Goal: Check status: Verify the current state of an ongoing process or item

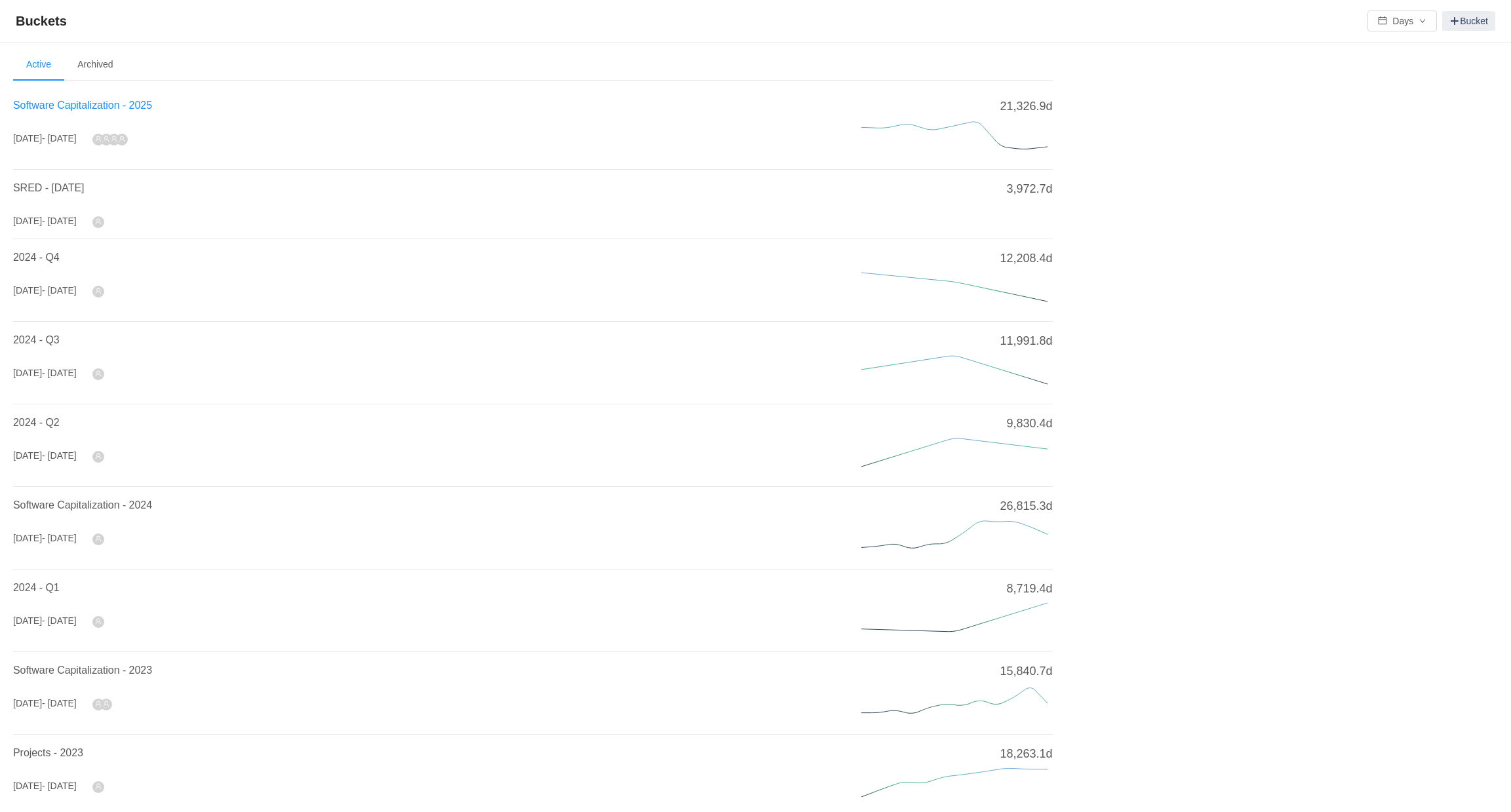
click at [104, 110] on span "Software Capitalization - 2025" at bounding box center [82, 105] width 139 height 11
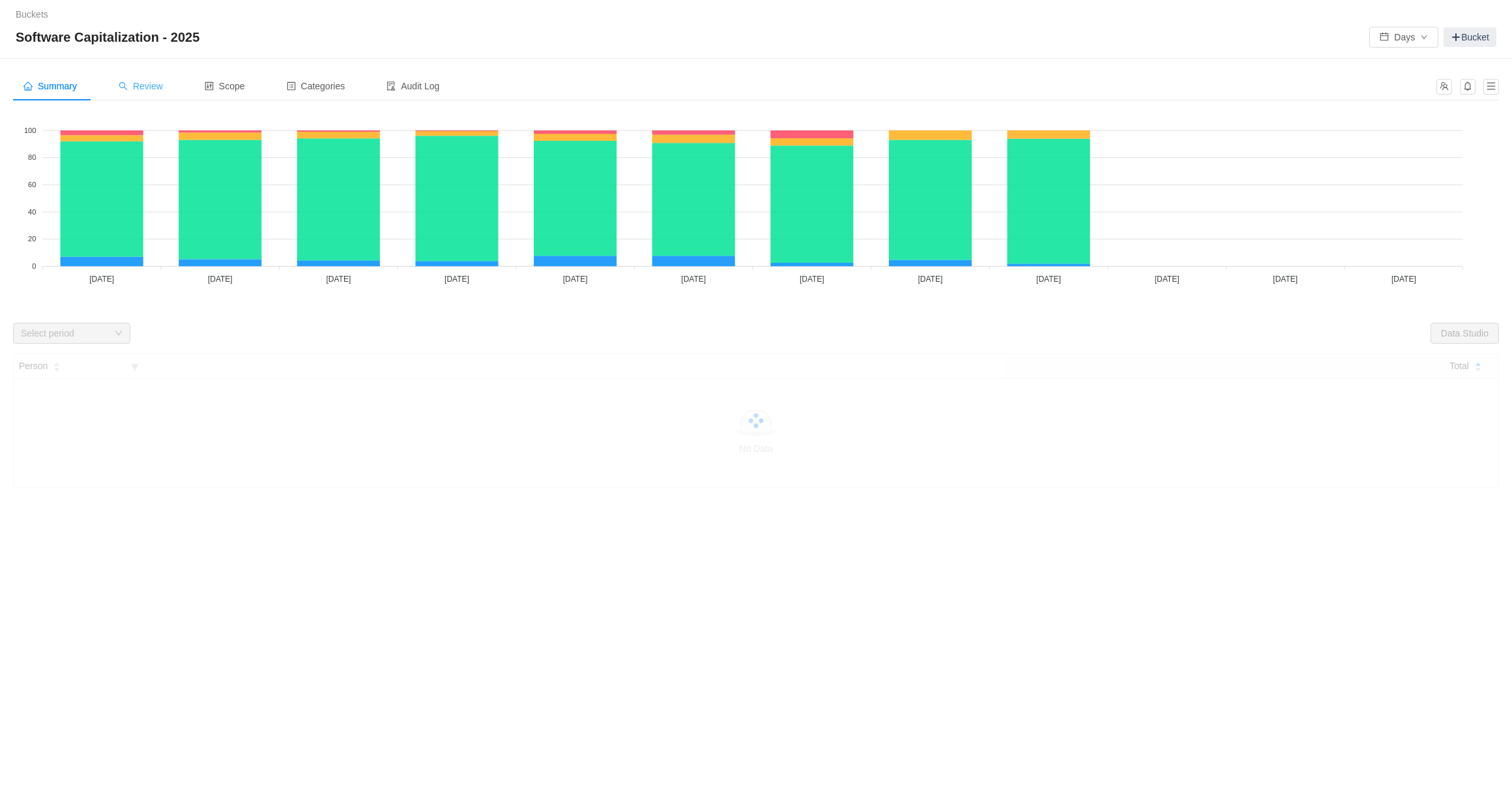
click at [138, 91] on span "Review" at bounding box center [141, 86] width 45 height 10
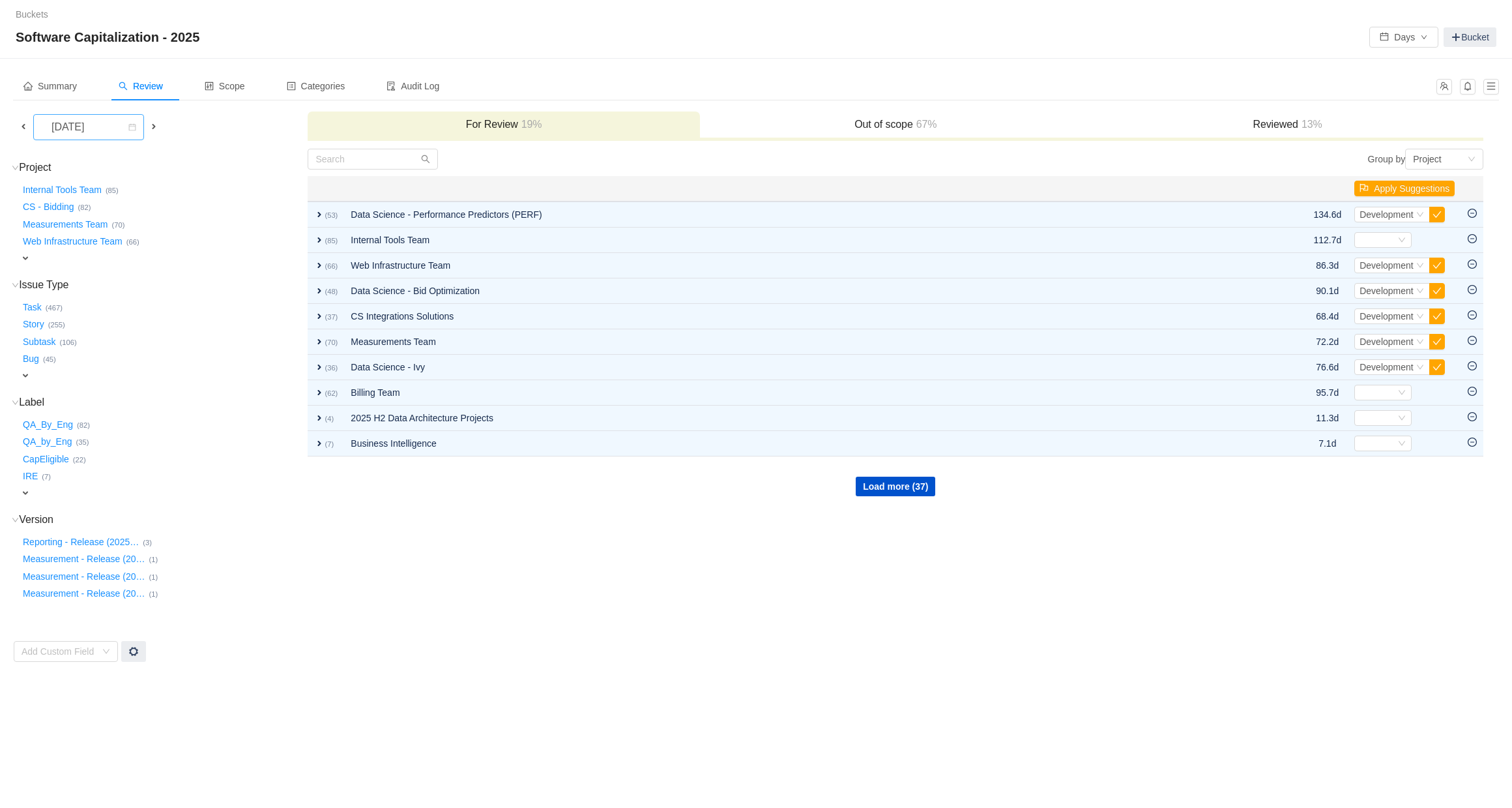
click at [86, 122] on div "[DATE]" at bounding box center [69, 127] width 56 height 25
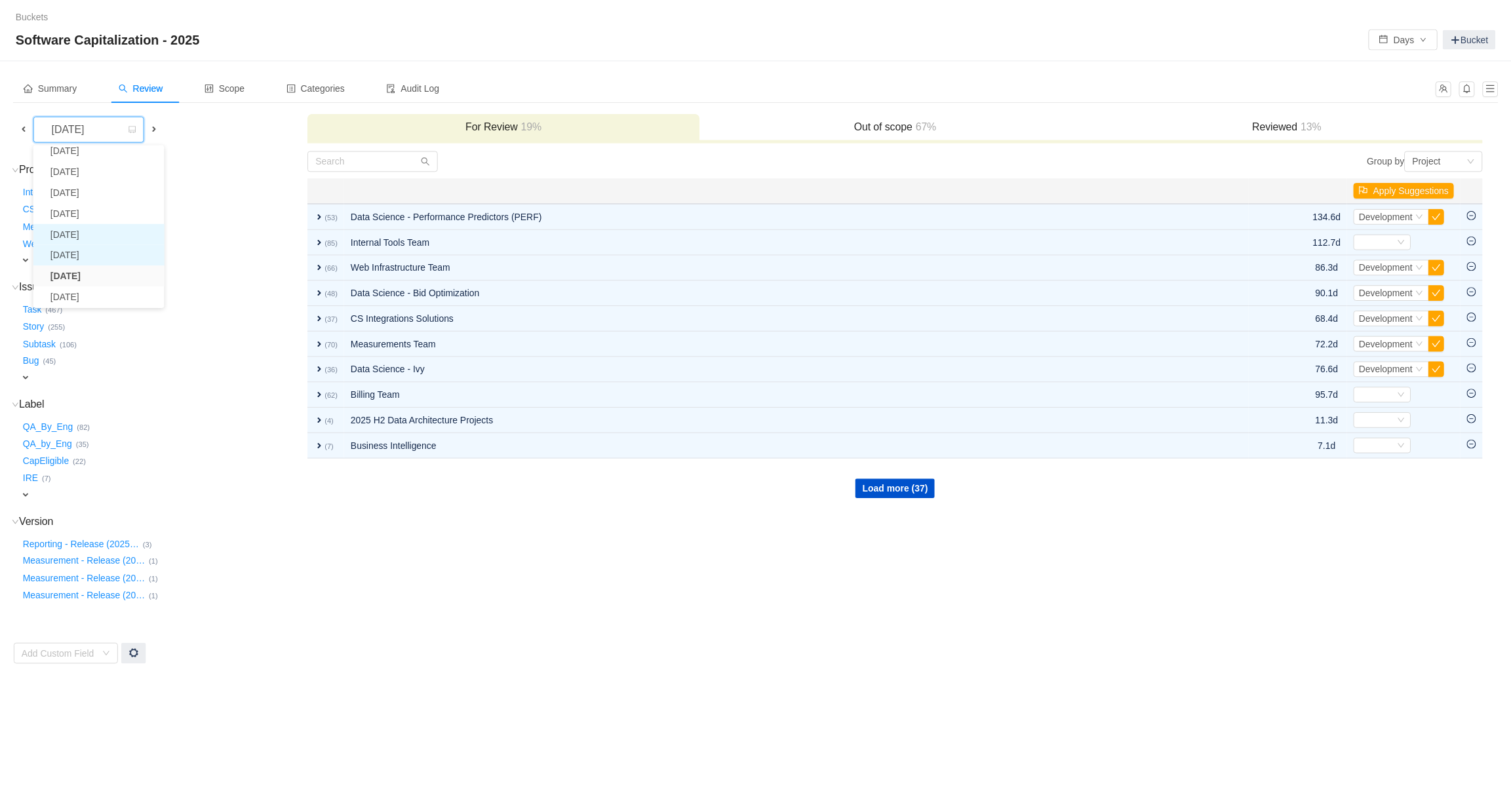
scroll to position [52, 0]
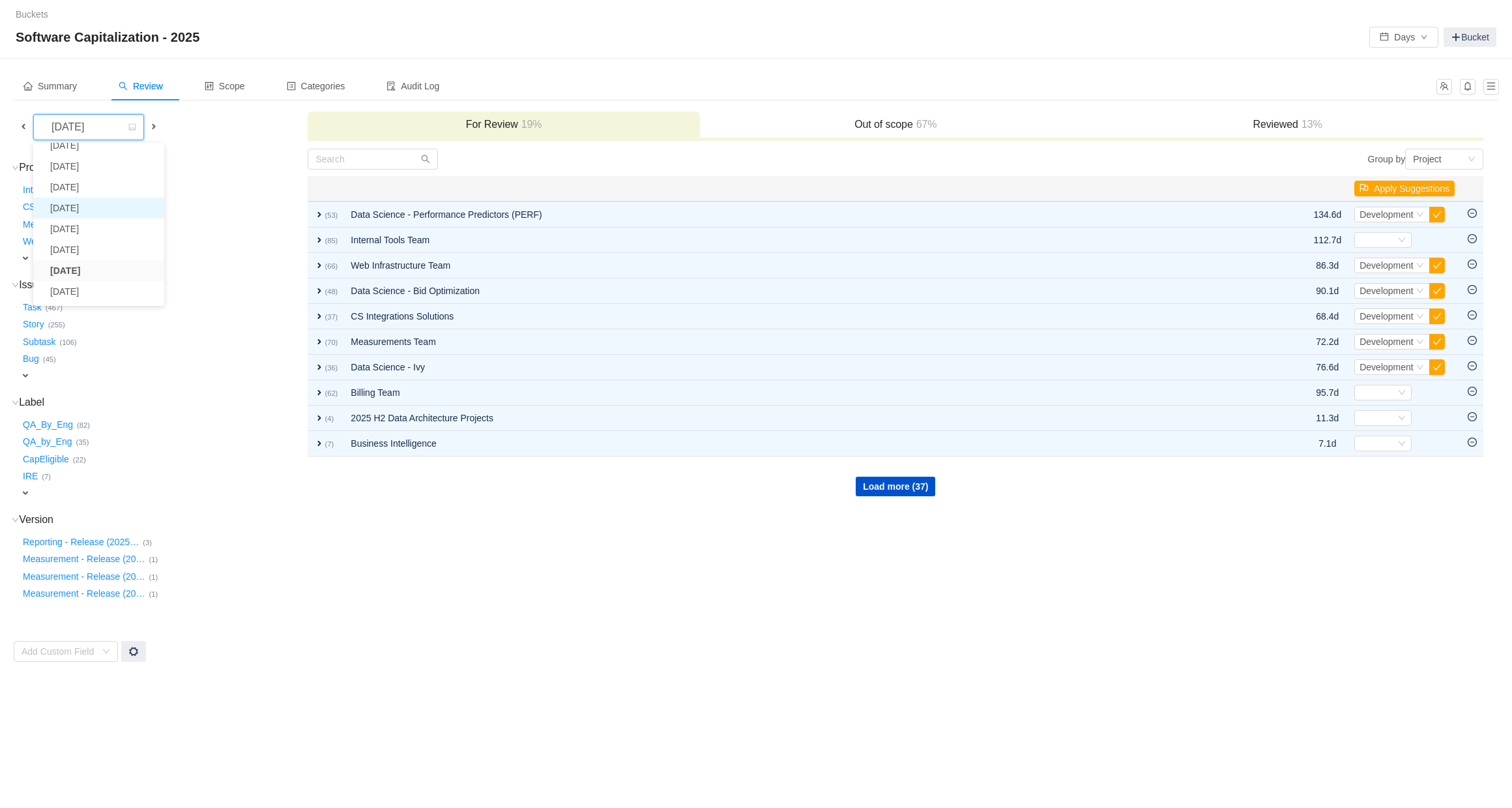
click at [100, 213] on li "[DATE]" at bounding box center [98, 208] width 131 height 21
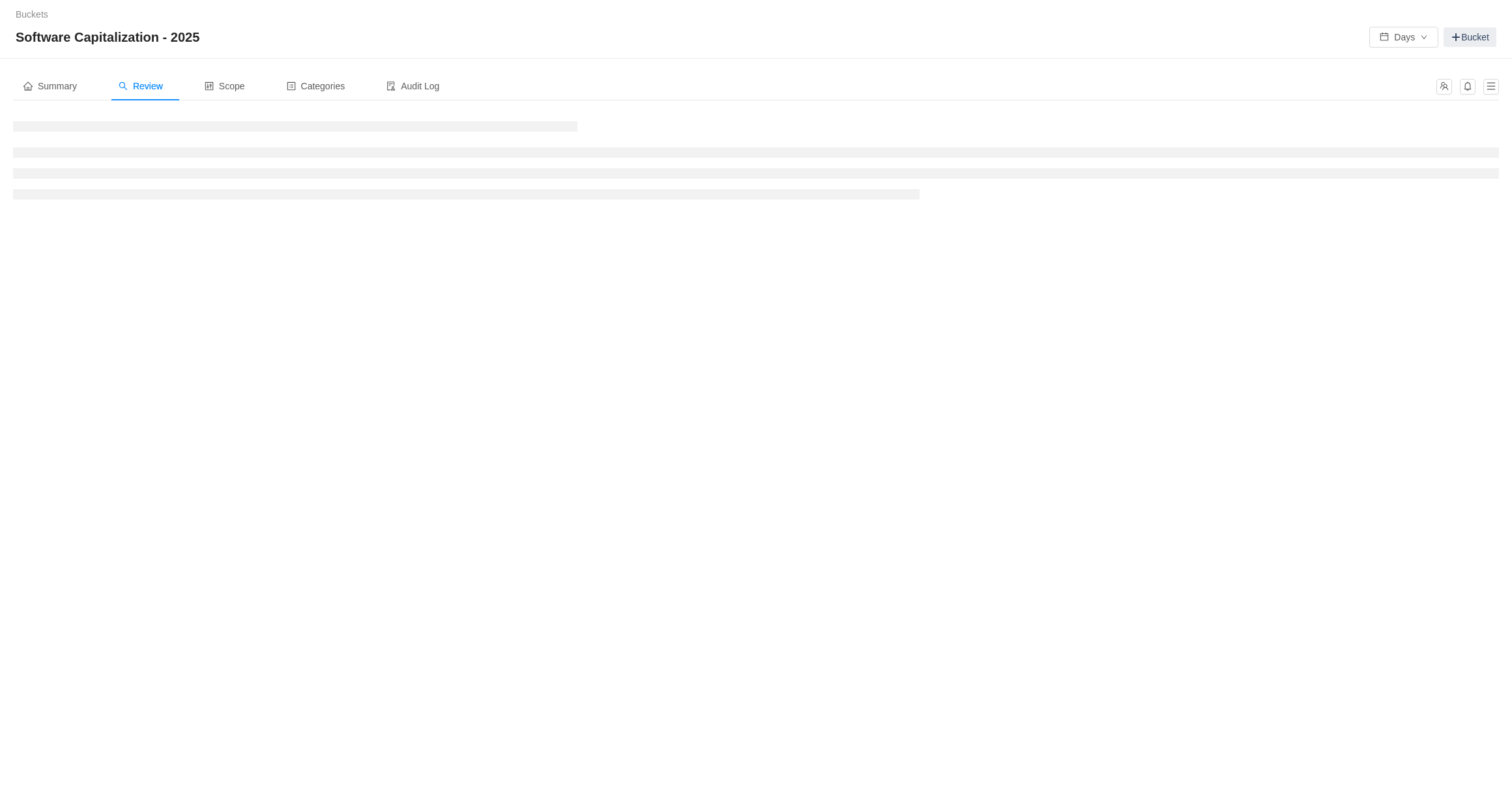
click at [576, 76] on div "Summary Review Scope Categories Audit Log" at bounding box center [721, 86] width 1416 height 30
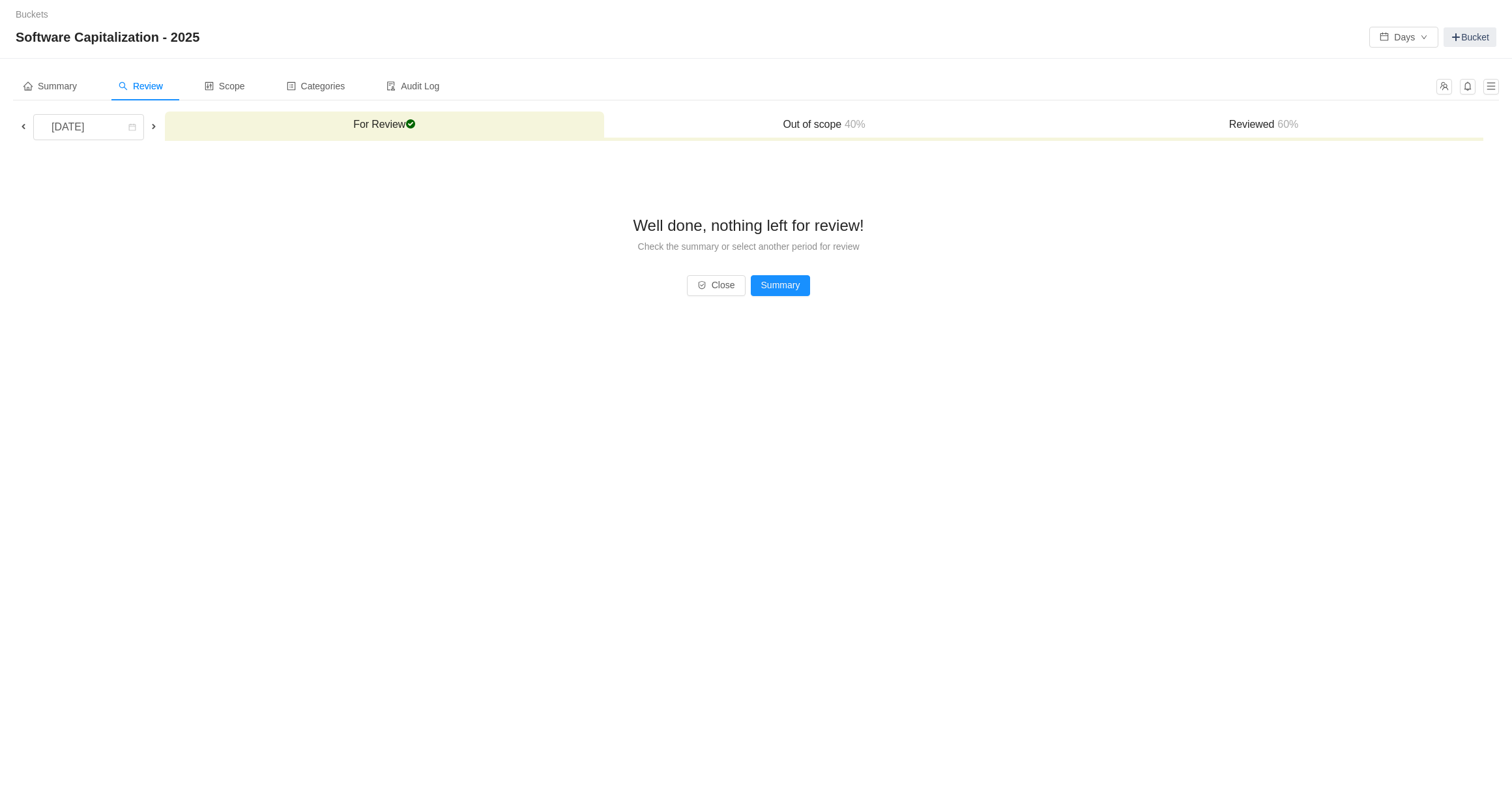
drag, startPoint x: 1264, startPoint y: 122, endPoint x: 1229, endPoint y: 149, distance: 44.2
click at [1264, 122] on h3 "Reviewed 60%" at bounding box center [1264, 124] width 426 height 13
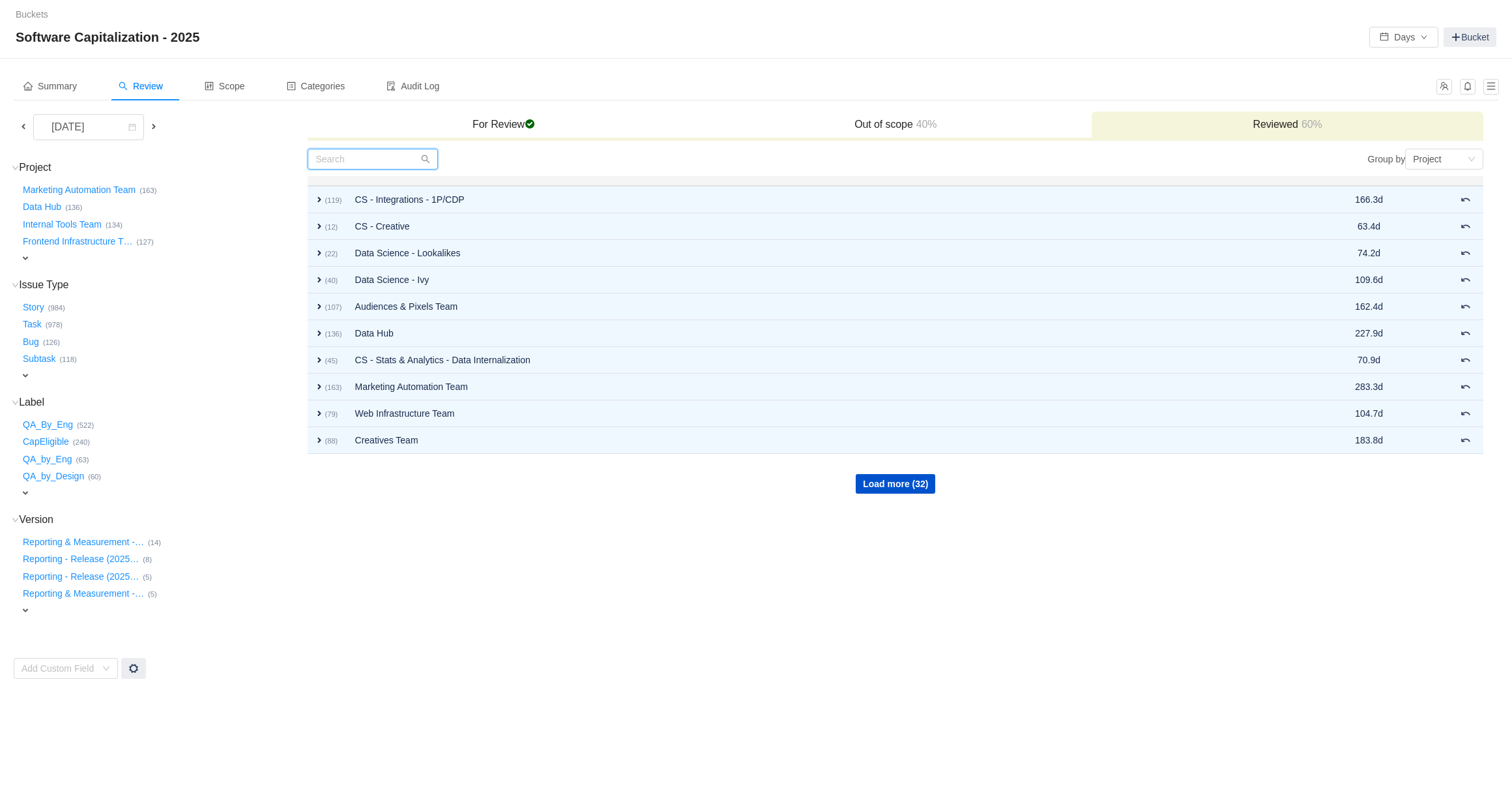
click at [382, 168] on input "text" at bounding box center [373, 159] width 130 height 21
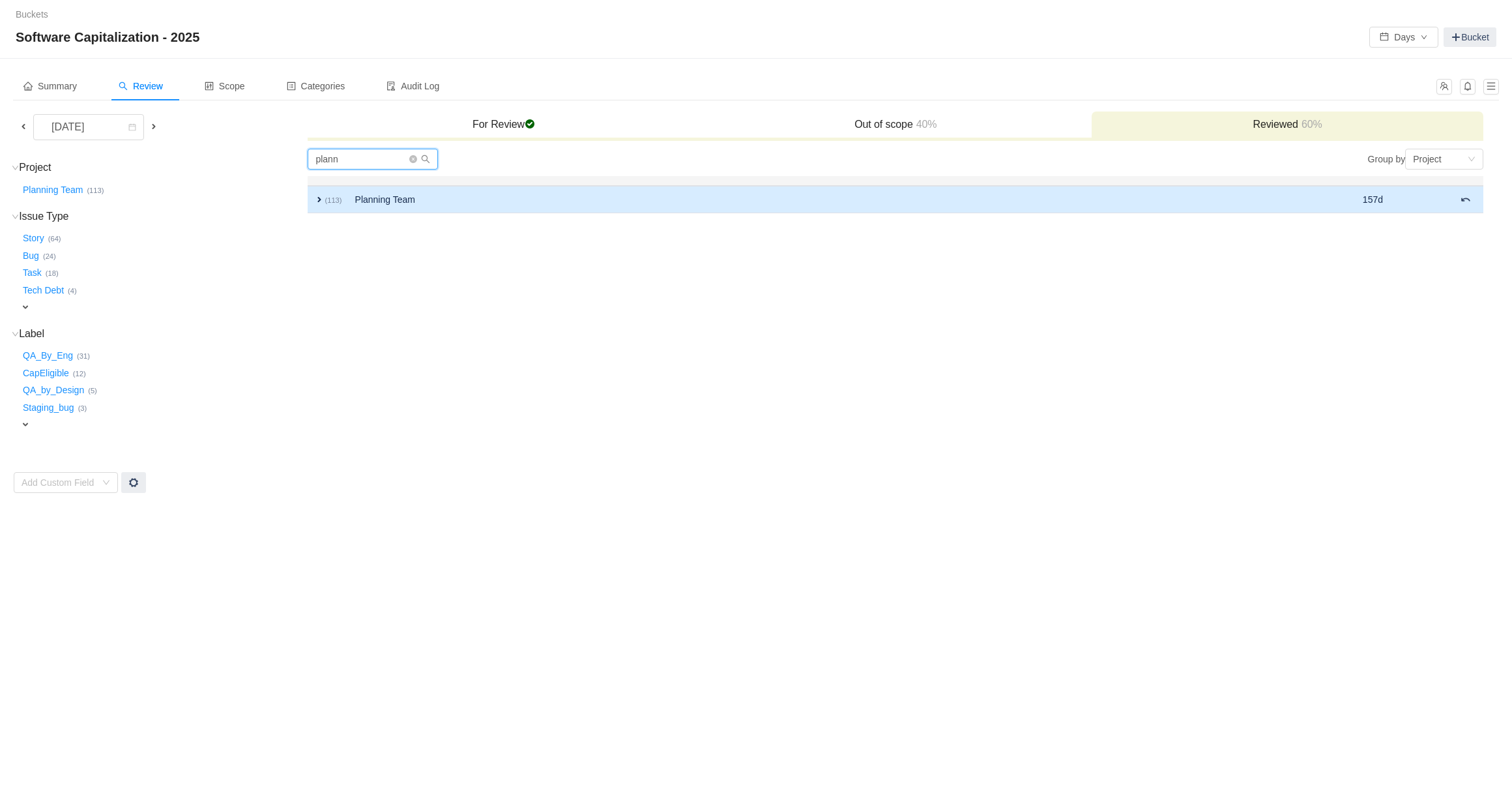
type input "plann"
click at [331, 189] on td "expand (113)" at bounding box center [327, 200] width 40 height 27
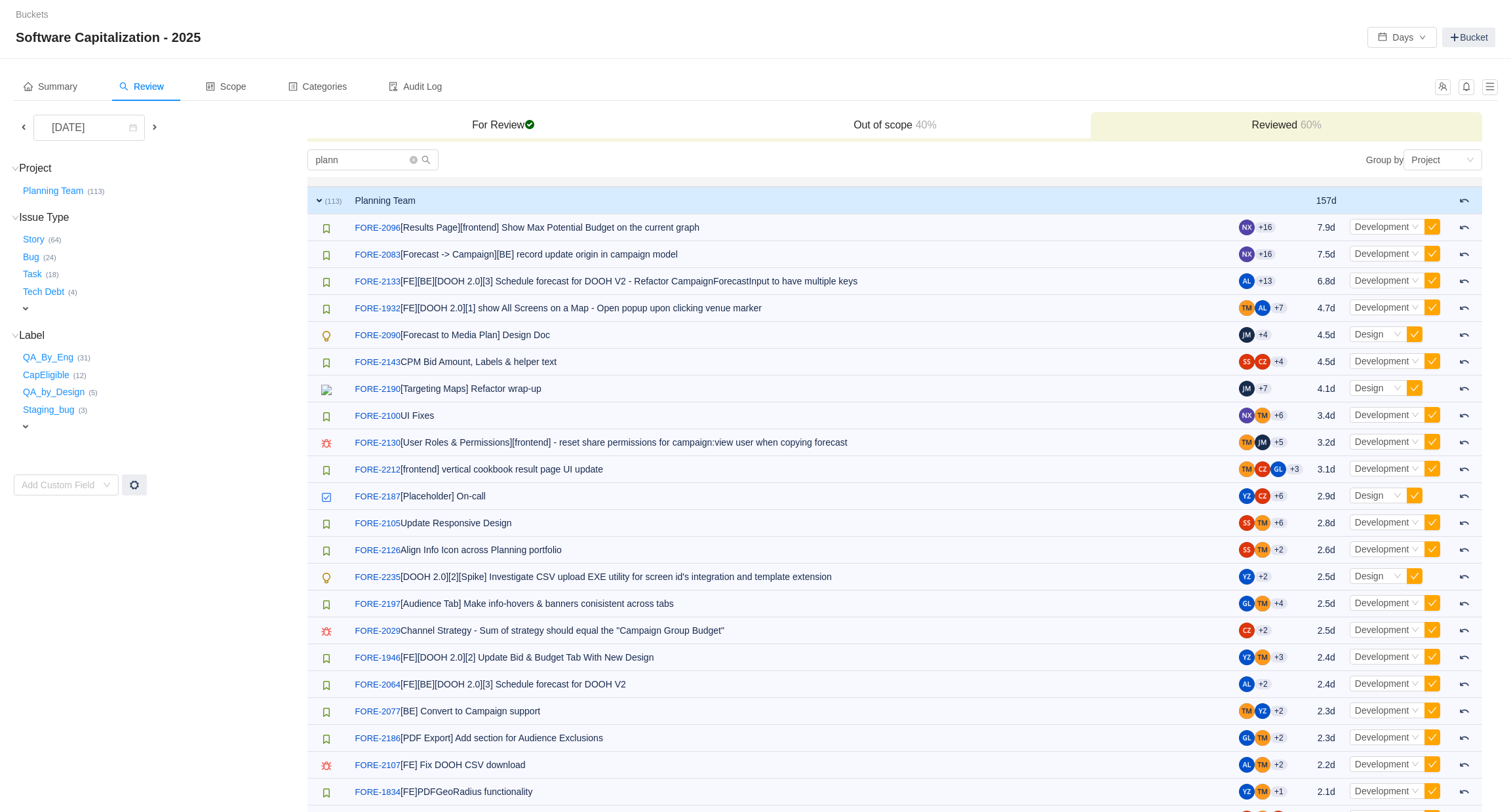
click at [157, 132] on span at bounding box center [155, 128] width 16 height 15
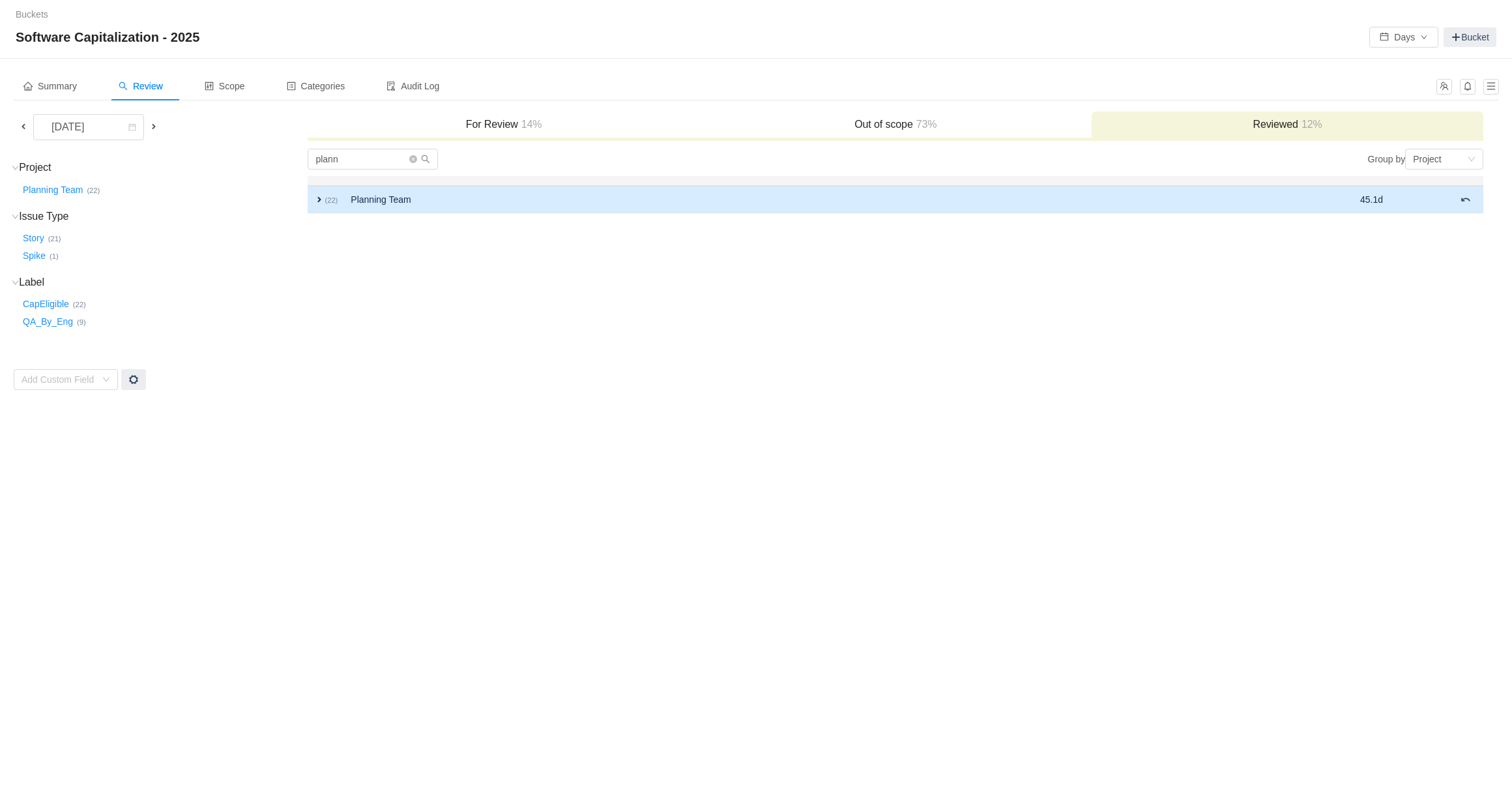
click at [417, 200] on td "Planning Team" at bounding box center [772, 200] width 857 height 27
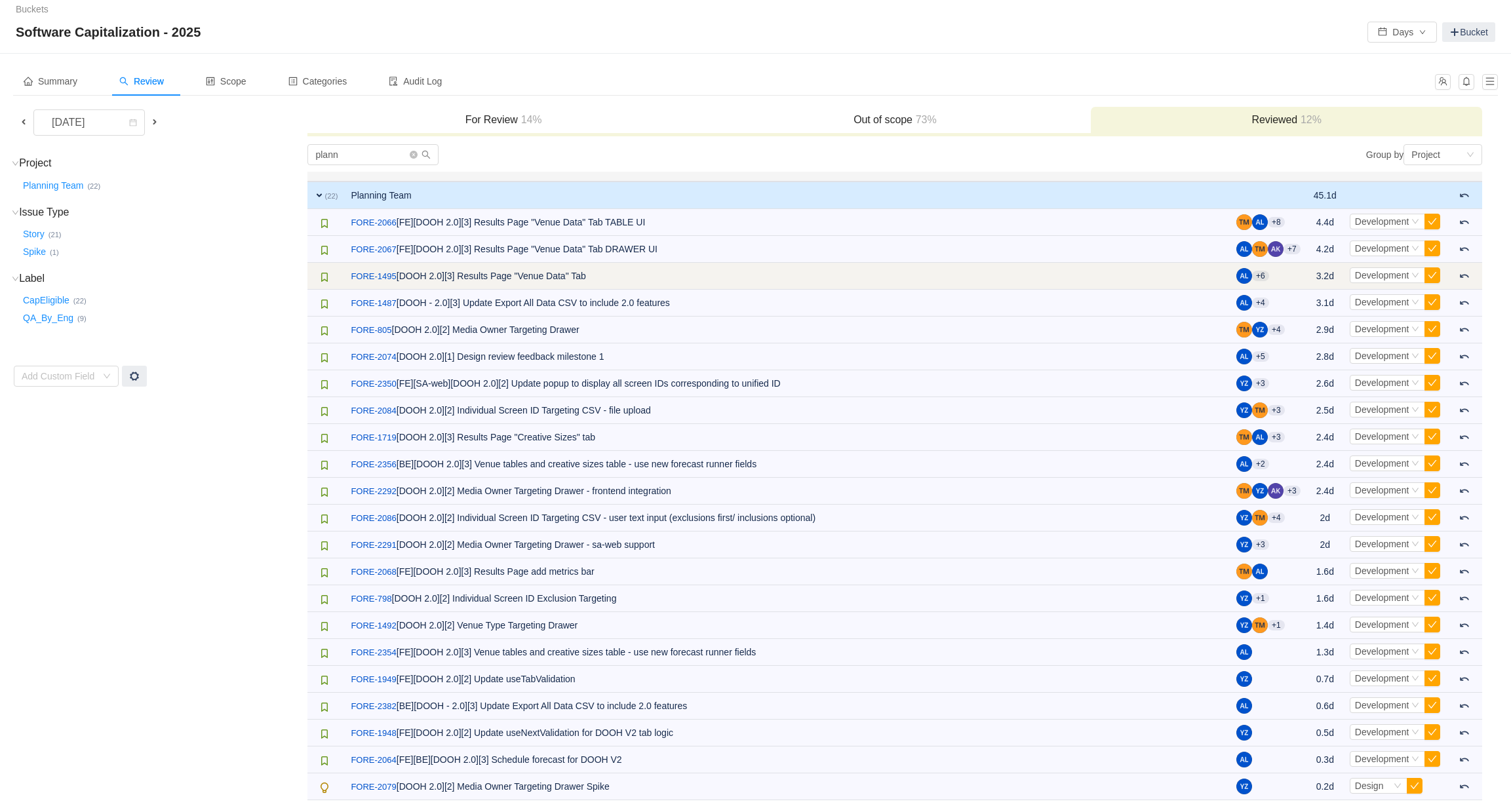
scroll to position [7, 0]
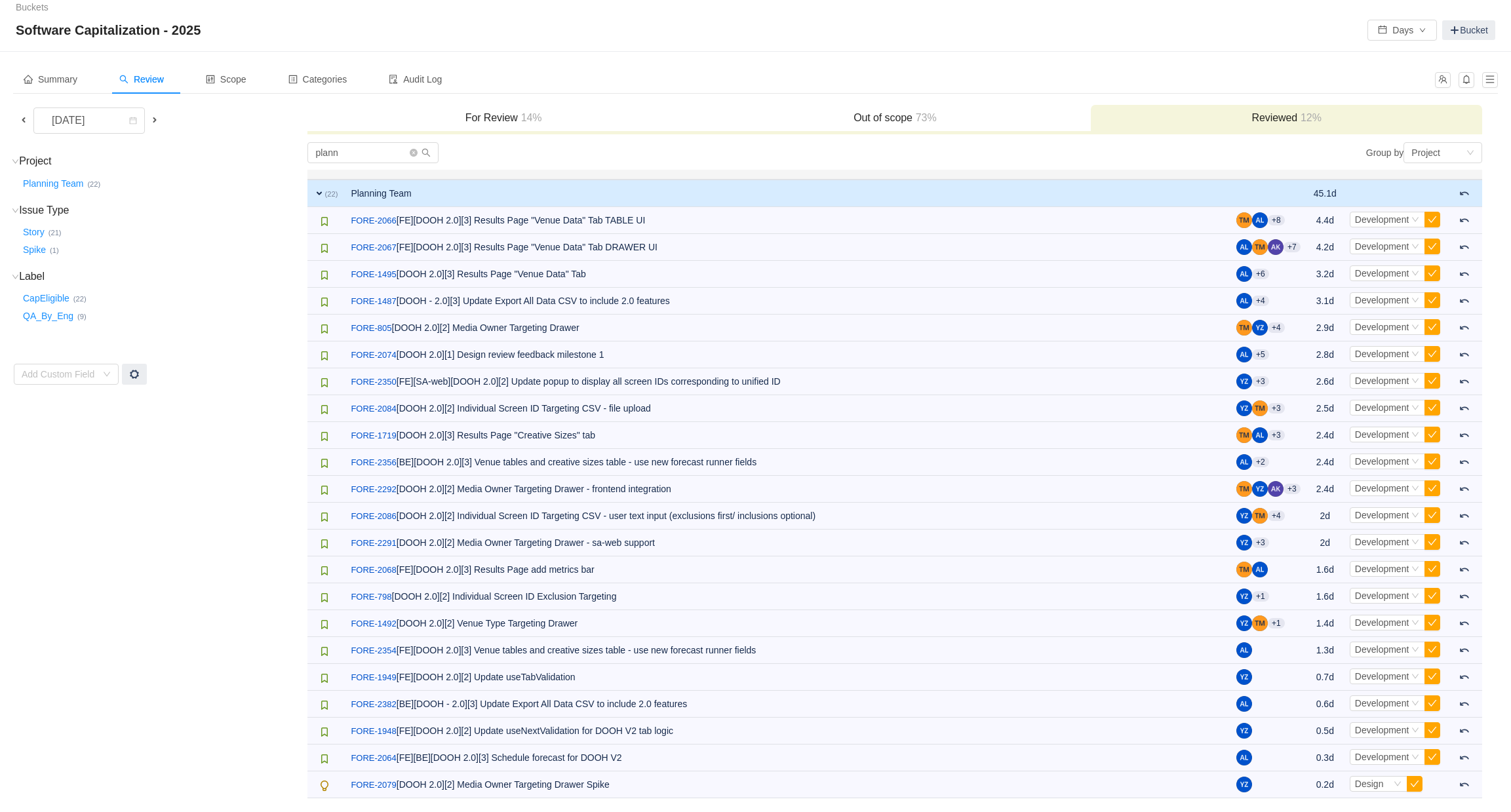
click at [494, 109] on div "For Review 14%" at bounding box center [503, 119] width 391 height 28
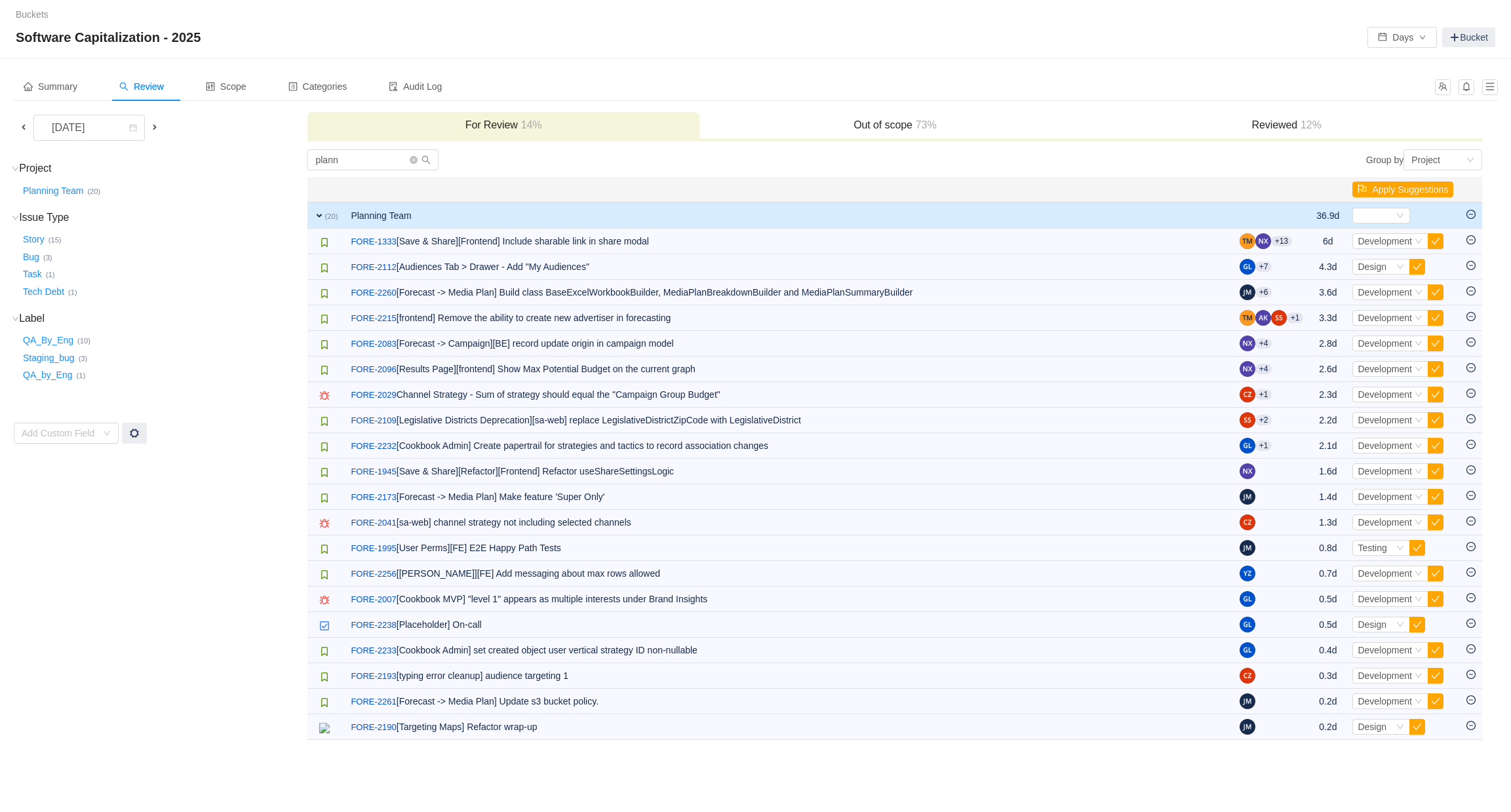
scroll to position [0, 0]
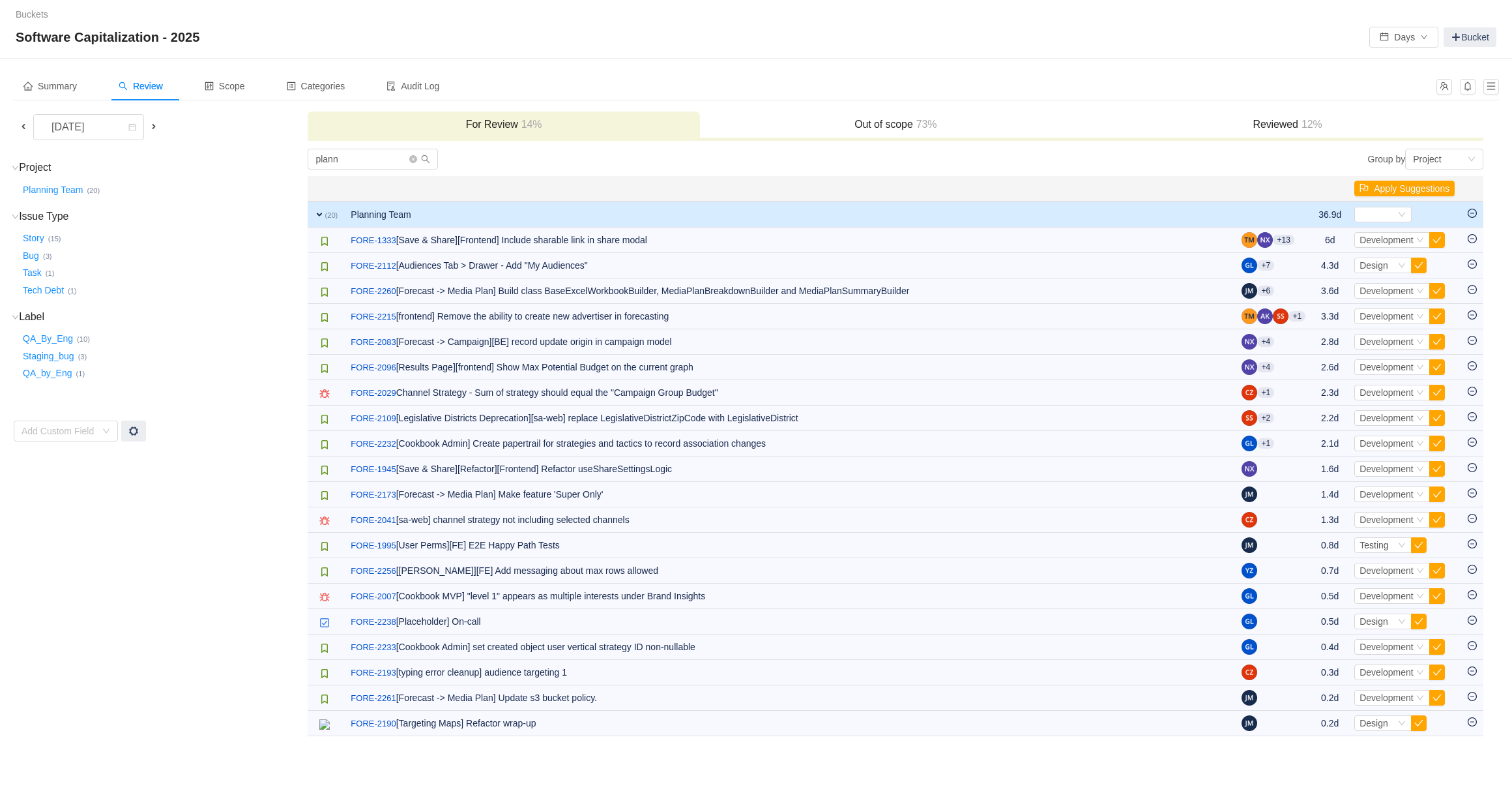
click at [1468, 211] on icon "icon: minus-circle" at bounding box center [1472, 213] width 9 height 9
click at [1276, 130] on h3 "Reviewed 12%" at bounding box center [1288, 124] width 379 height 13
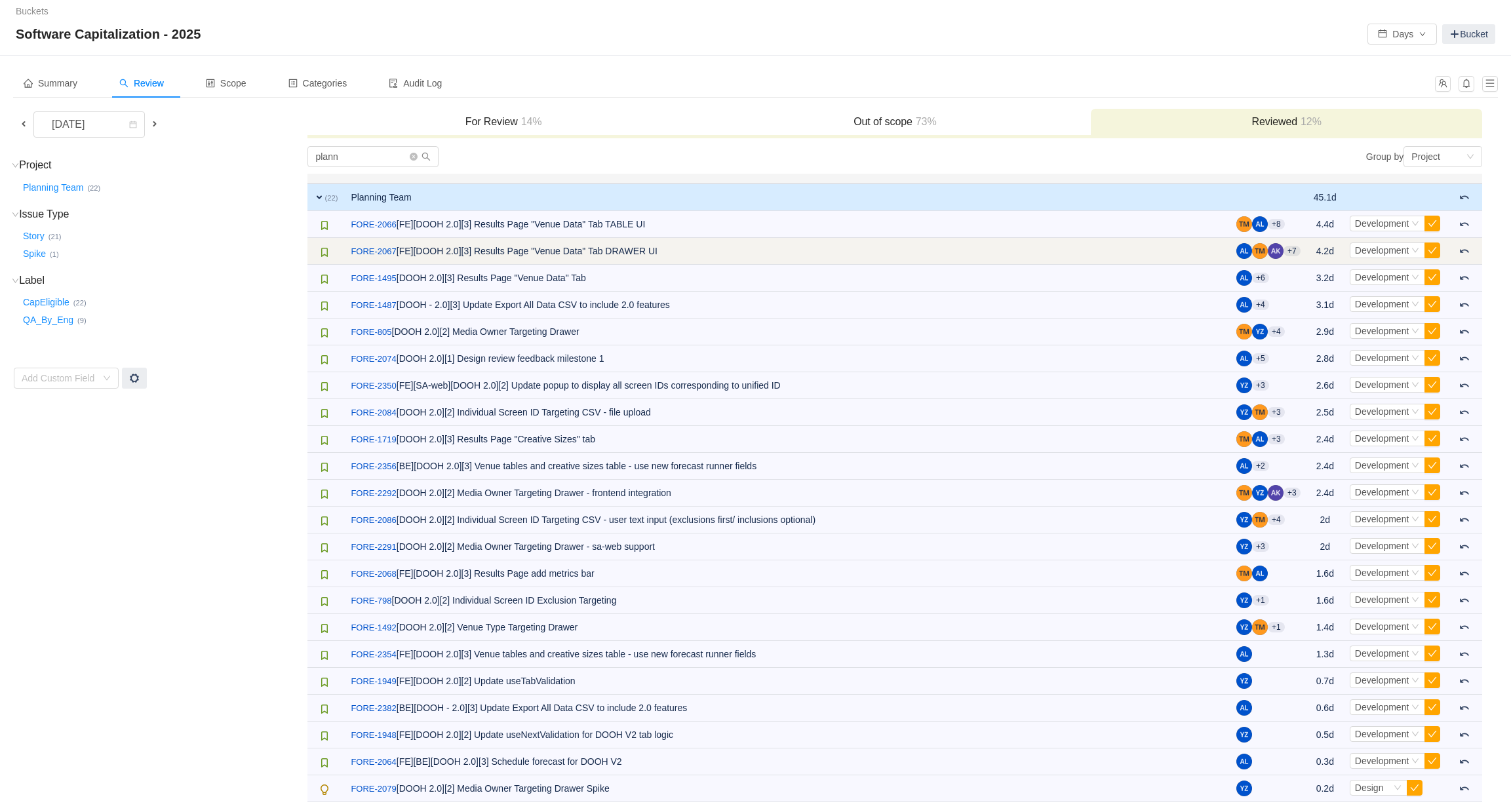
scroll to position [7, 0]
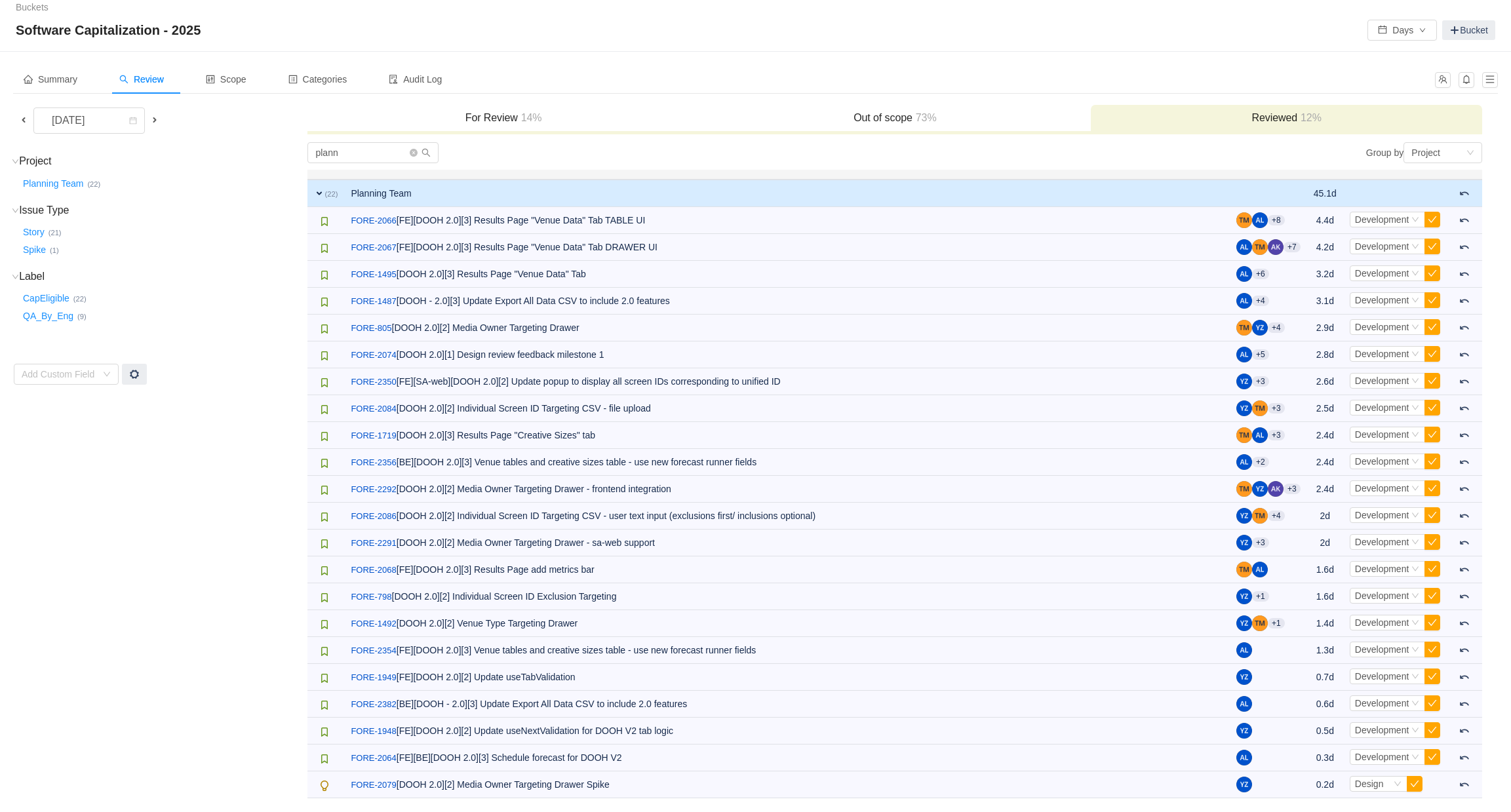
click at [159, 123] on span at bounding box center [155, 119] width 10 height 10
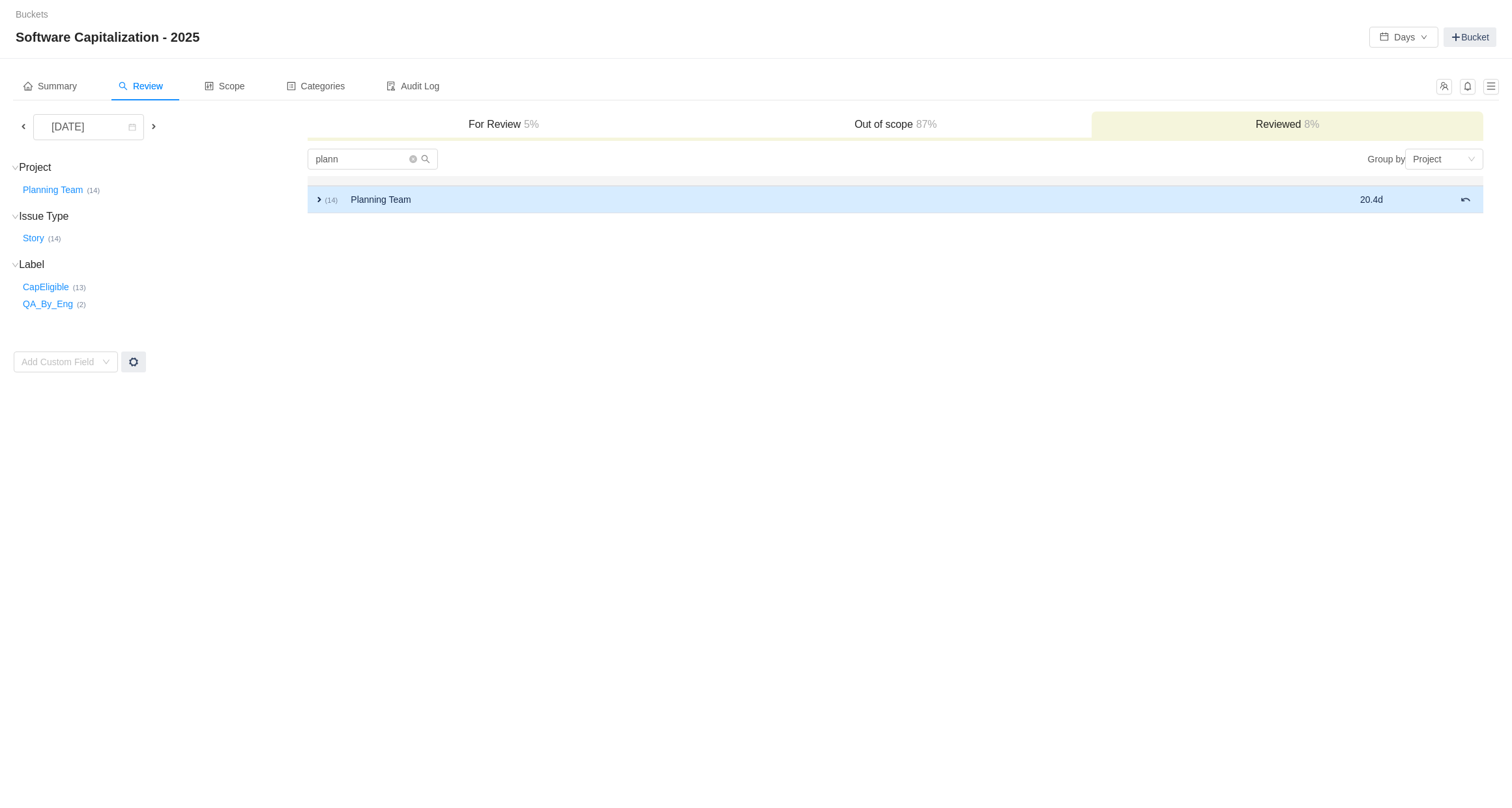
click at [447, 204] on td "Planning Team" at bounding box center [772, 200] width 857 height 27
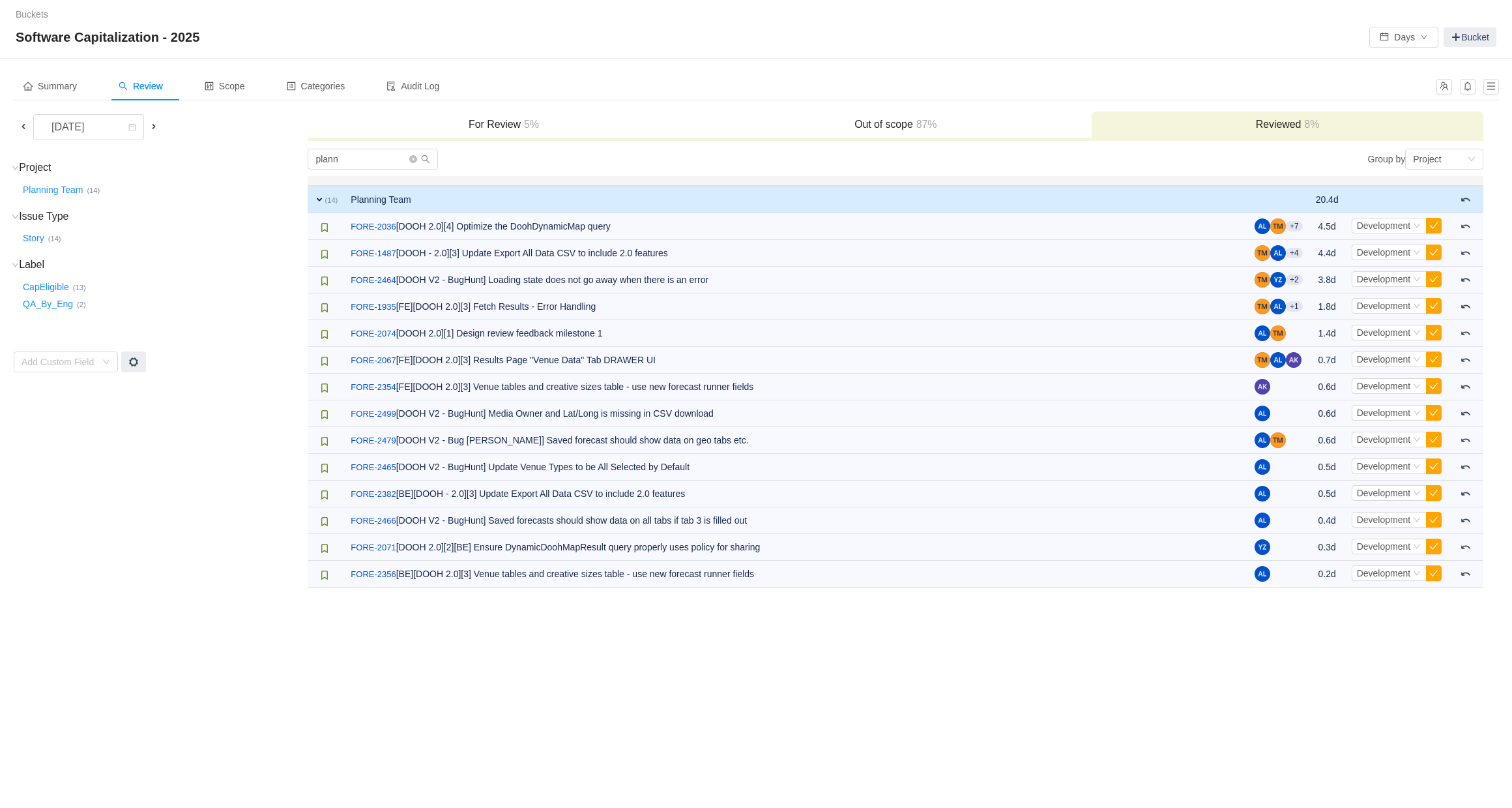
click at [513, 128] on h3 "For Review 5%" at bounding box center [504, 124] width 379 height 13
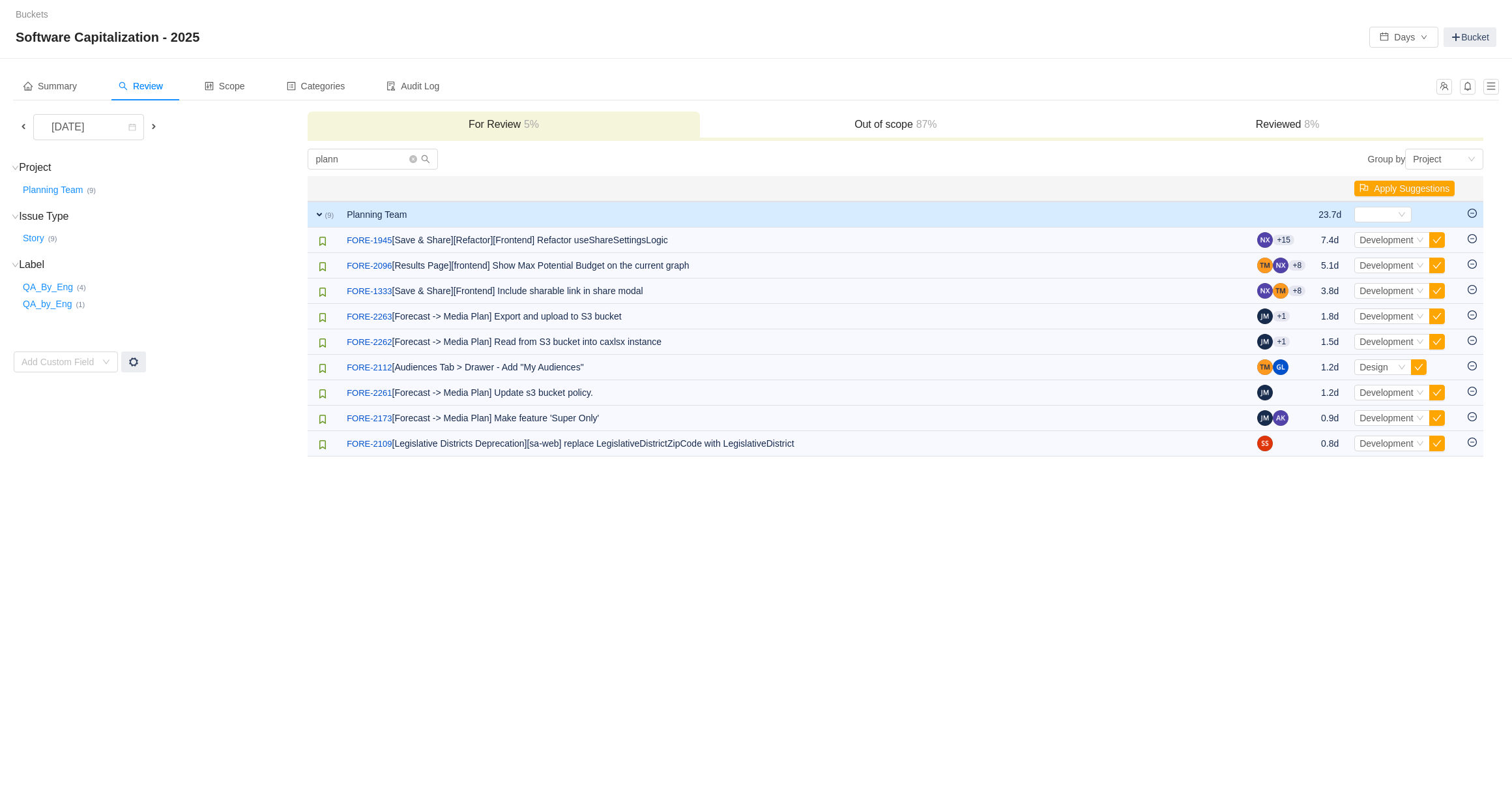
click at [160, 123] on span at bounding box center [154, 127] width 16 height 15
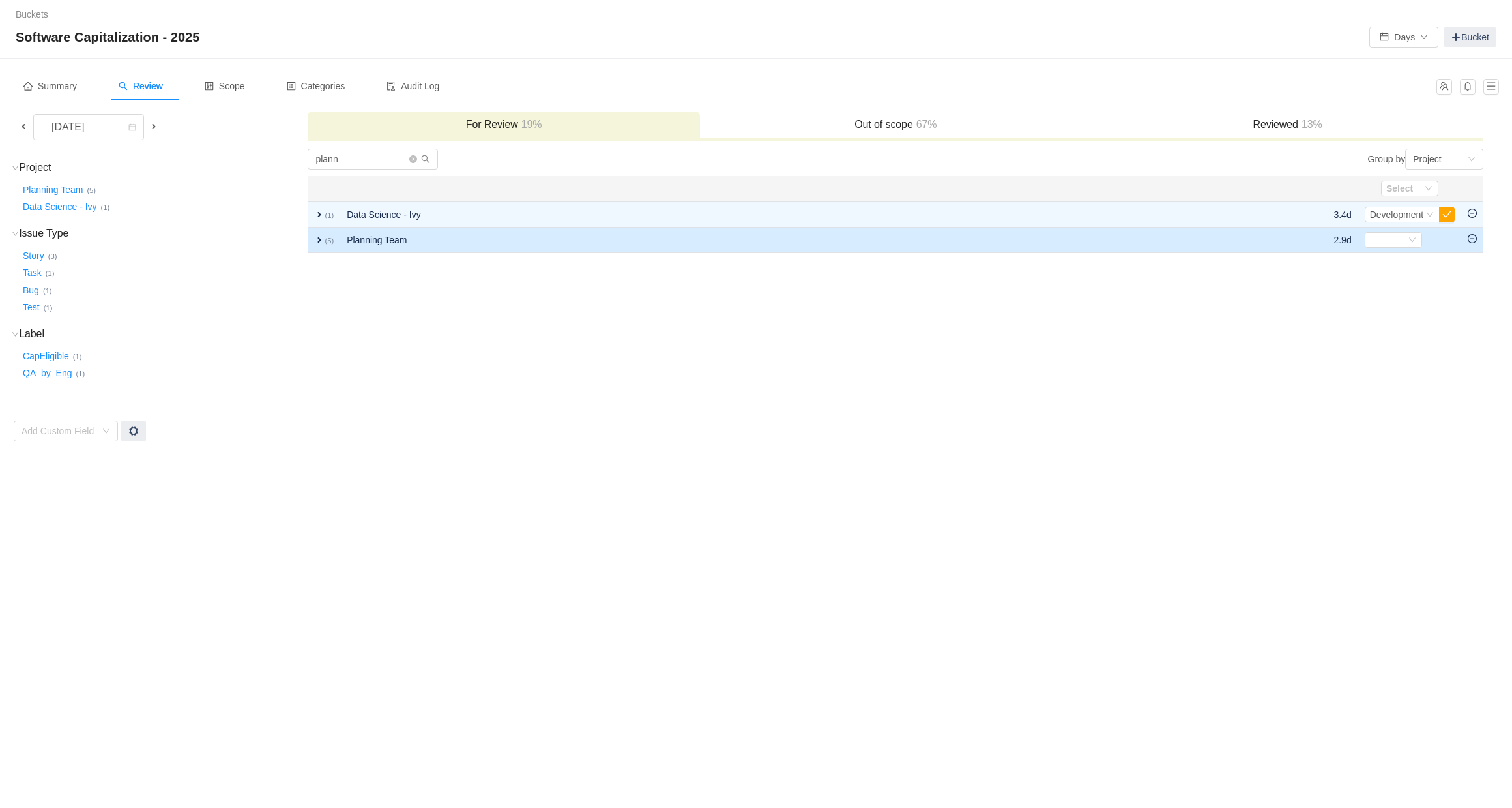
click at [393, 236] on td "Planning Team" at bounding box center [769, 240] width 859 height 25
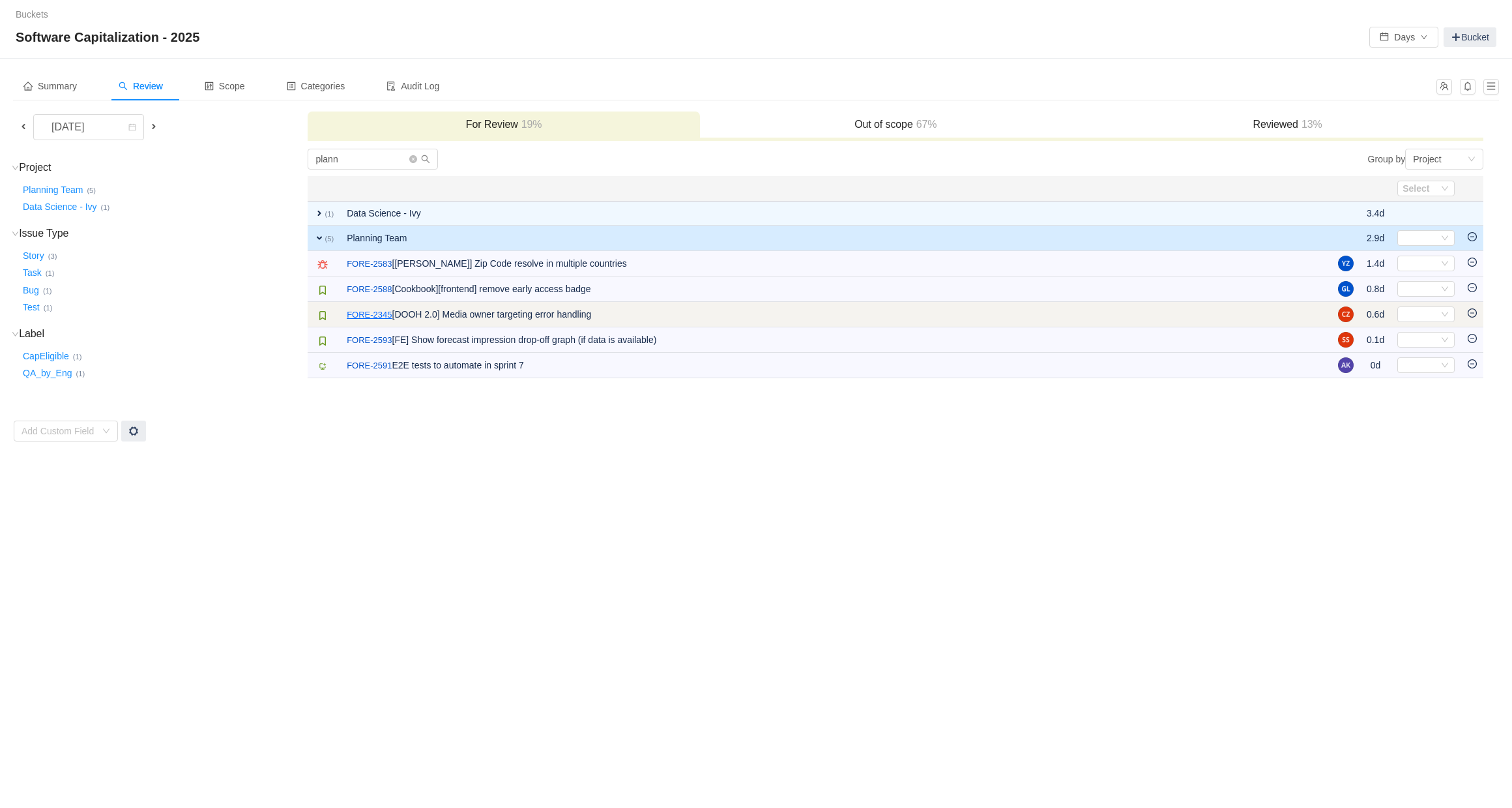
click at [373, 310] on link "FORE-2345" at bounding box center [369, 314] width 45 height 13
click at [1414, 312] on div "Select" at bounding box center [1421, 314] width 36 height 14
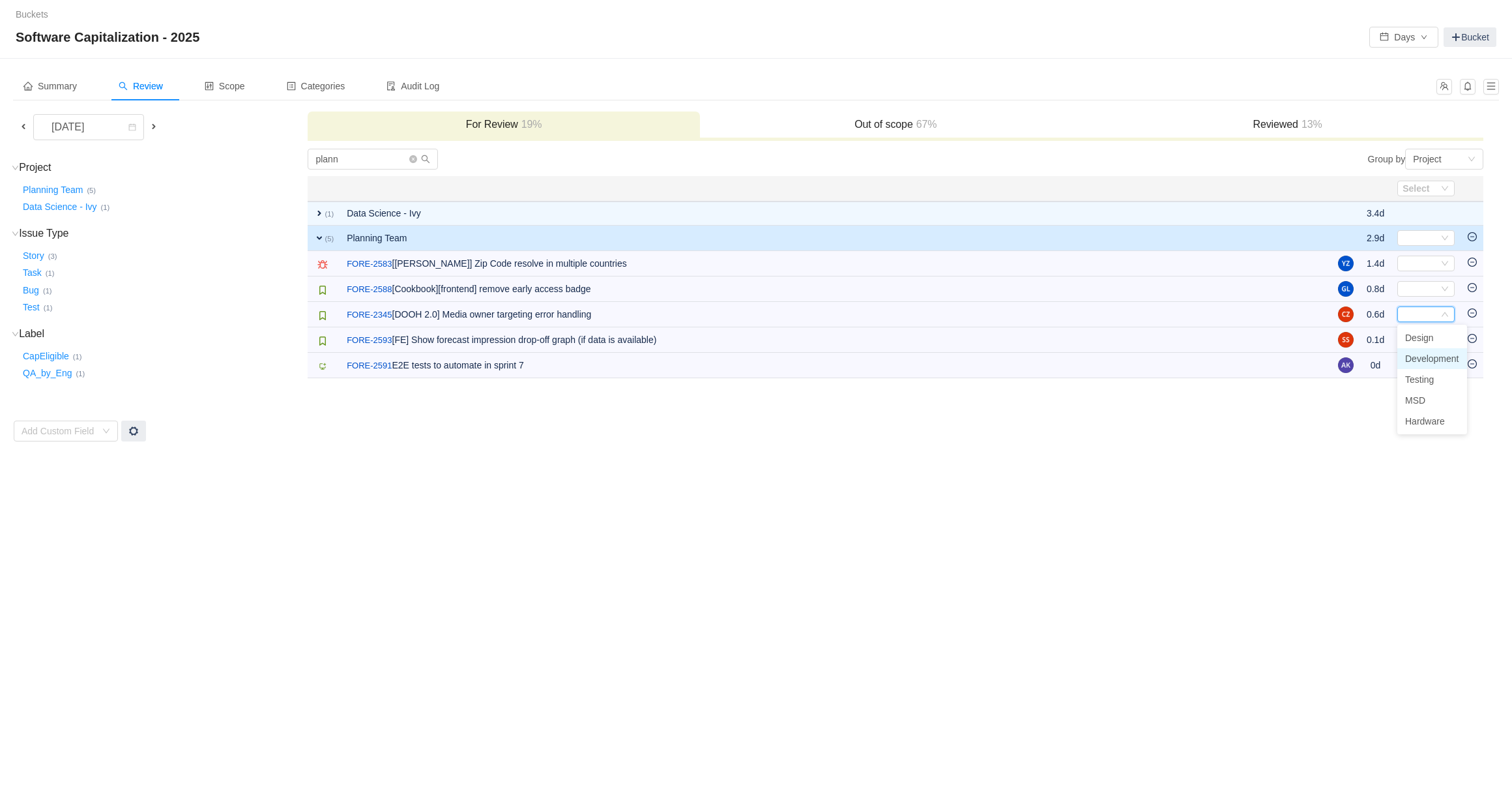
click at [1426, 354] on span "Development" at bounding box center [1432, 358] width 54 height 10
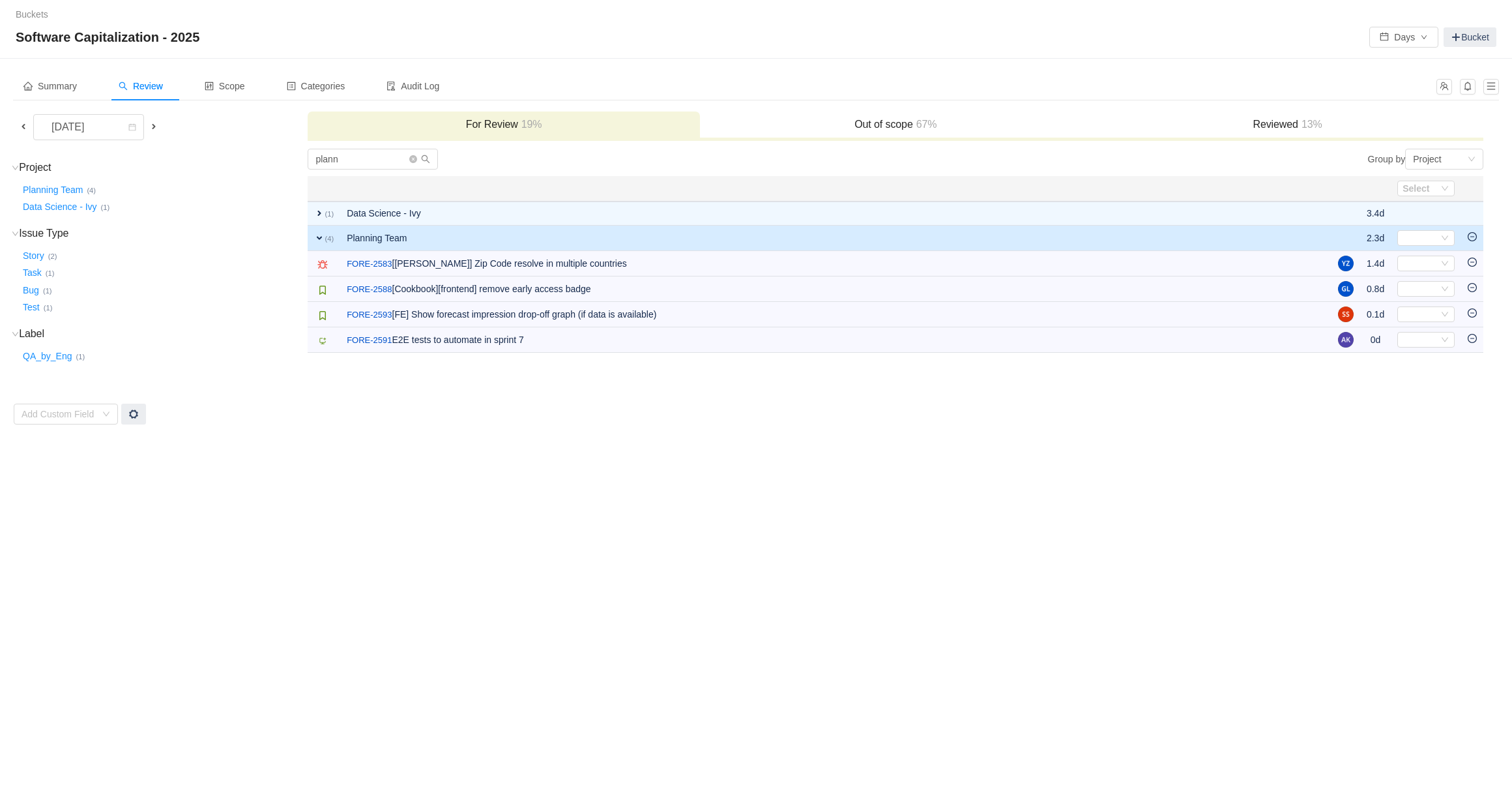
click at [1471, 238] on icon "icon: minus-circle" at bounding box center [1472, 236] width 9 height 9
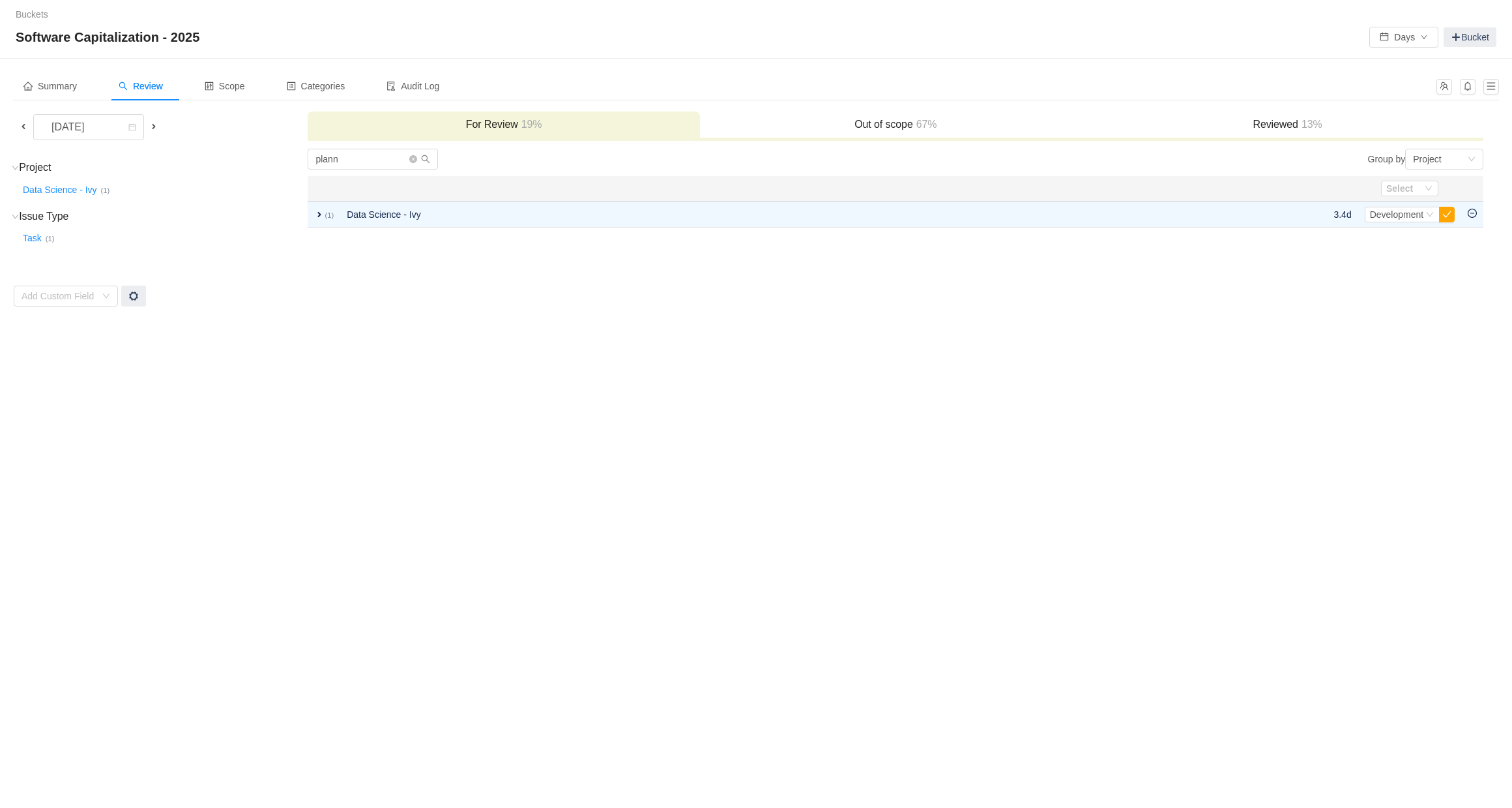
click at [1279, 116] on div "Reviewed 13%" at bounding box center [1288, 125] width 392 height 28
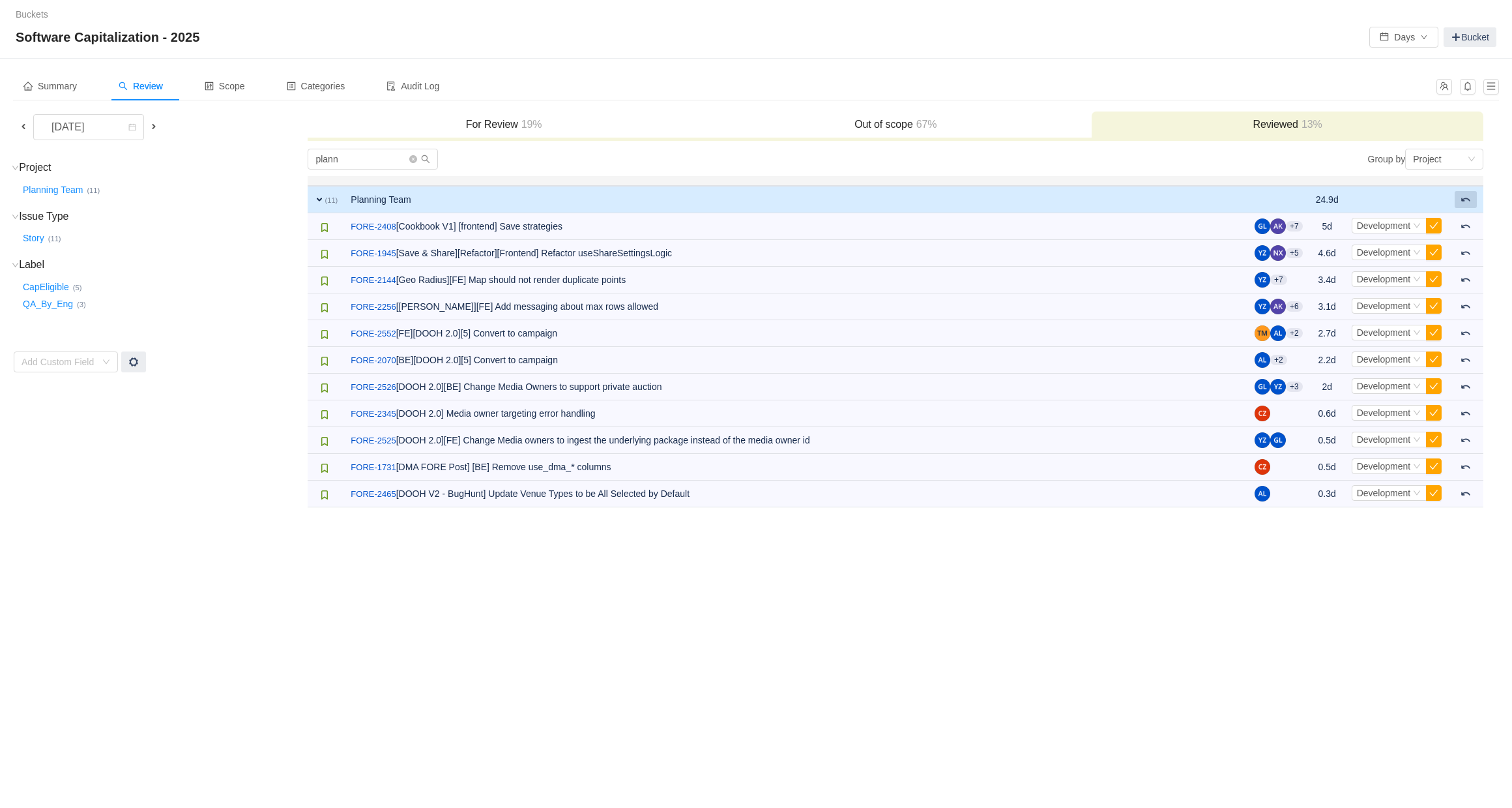
click at [1465, 195] on span at bounding box center [1465, 199] width 10 height 10
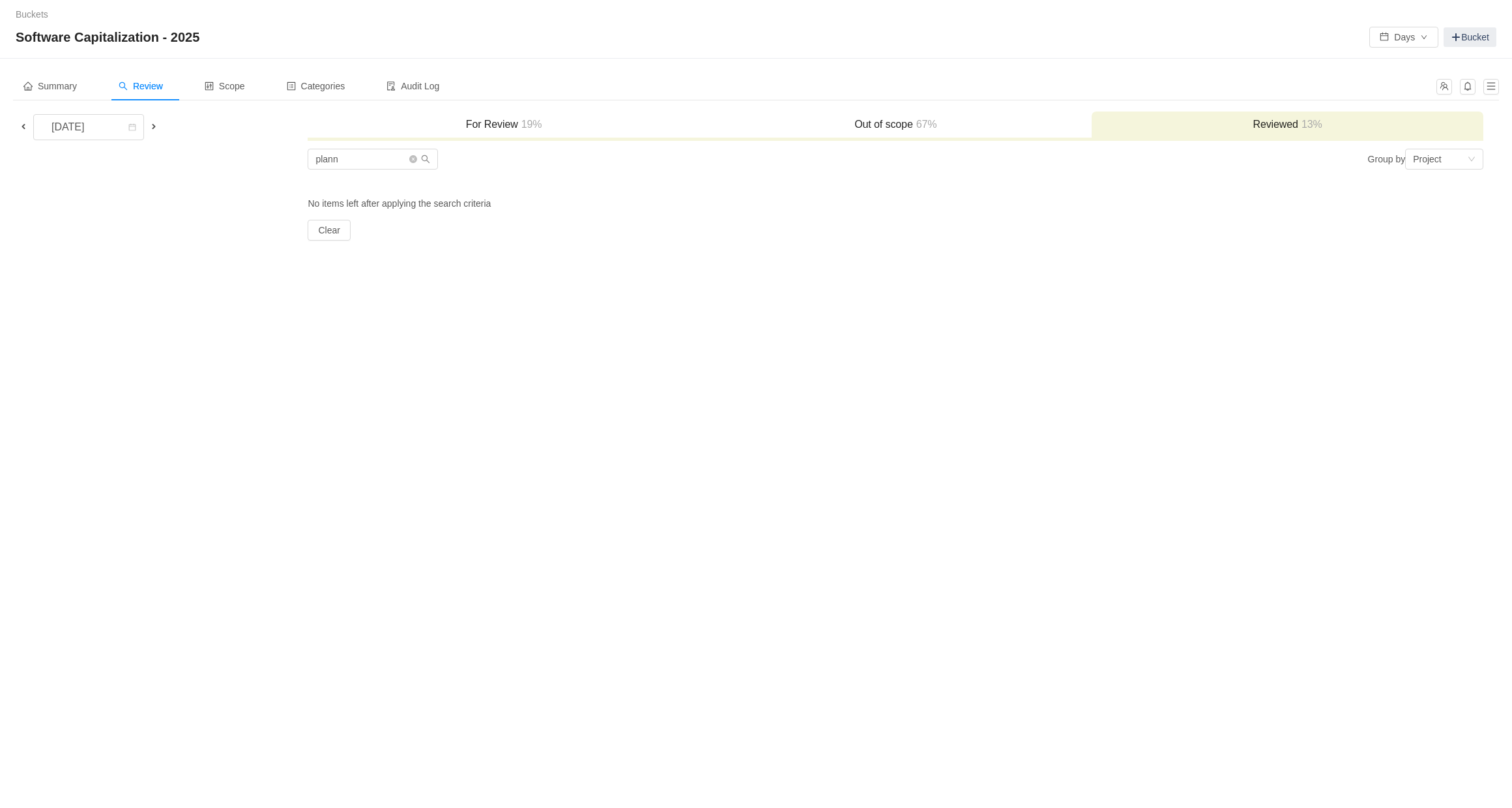
click at [508, 125] on h3 "For Review 19%" at bounding box center [504, 124] width 379 height 13
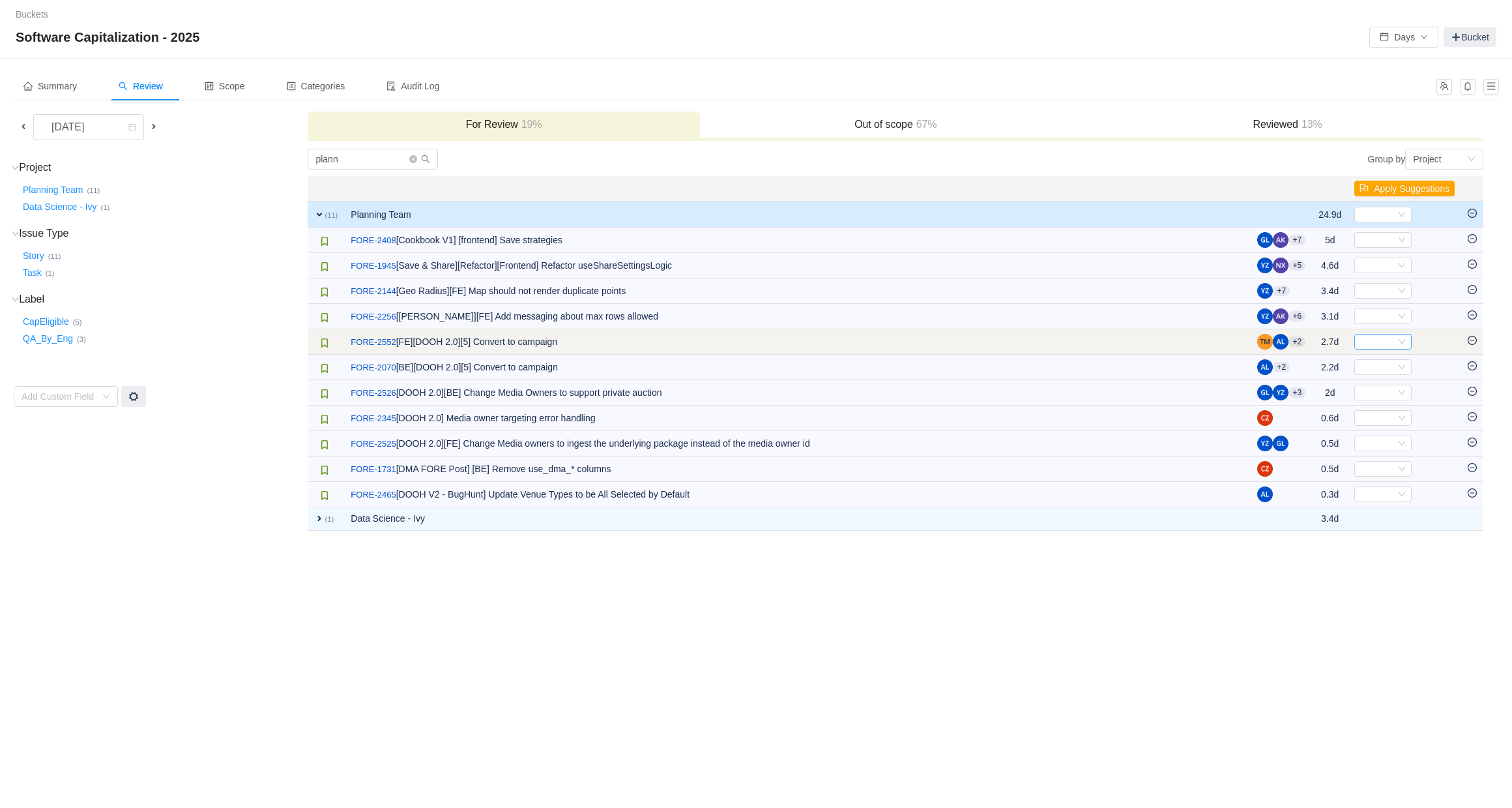
click at [1397, 347] on div "Select" at bounding box center [1383, 341] width 58 height 16
click at [383, 343] on link "FORE-2552" at bounding box center [373, 342] width 45 height 13
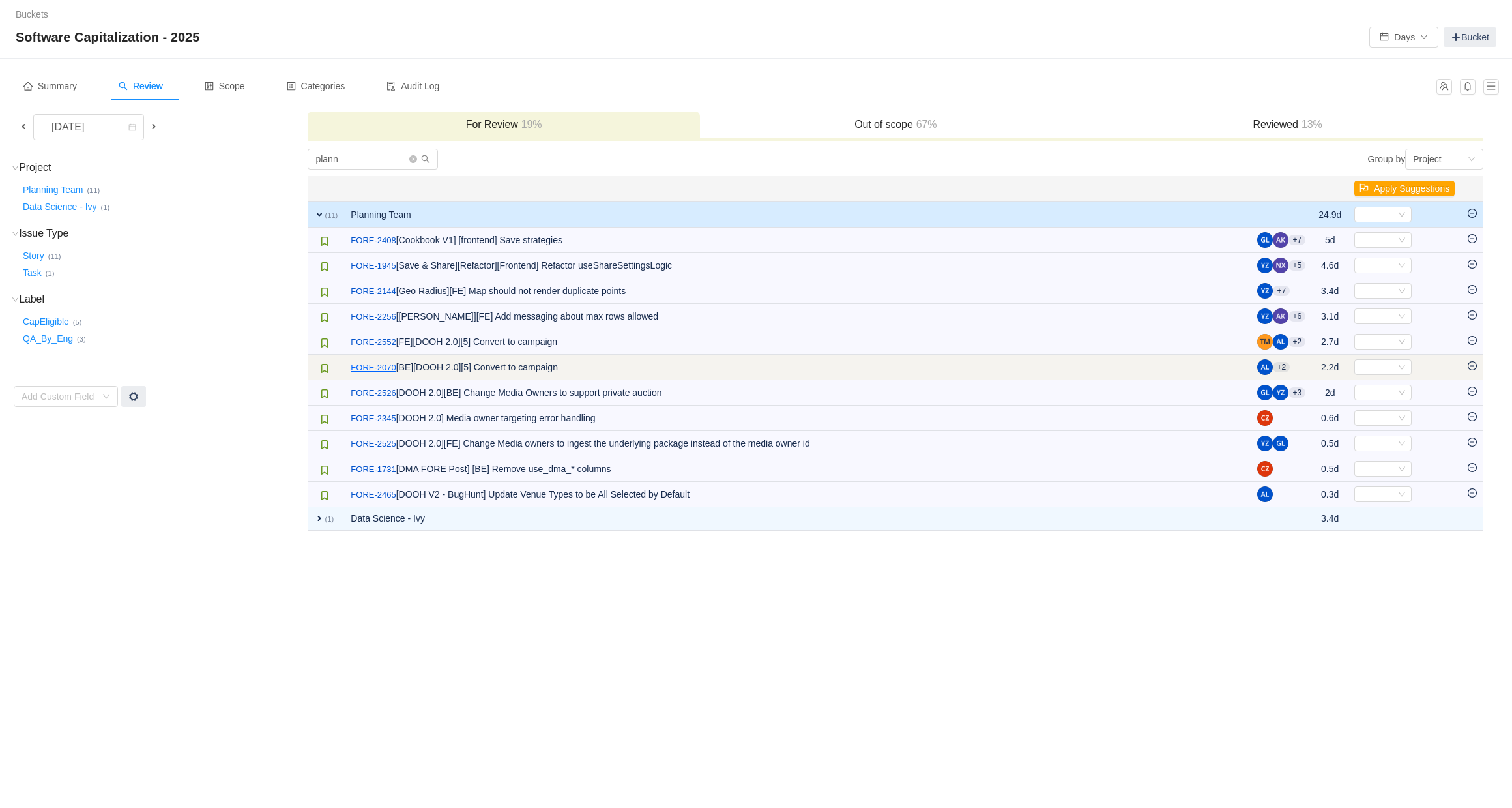
click at [387, 369] on link "FORE-2070" at bounding box center [373, 367] width 45 height 13
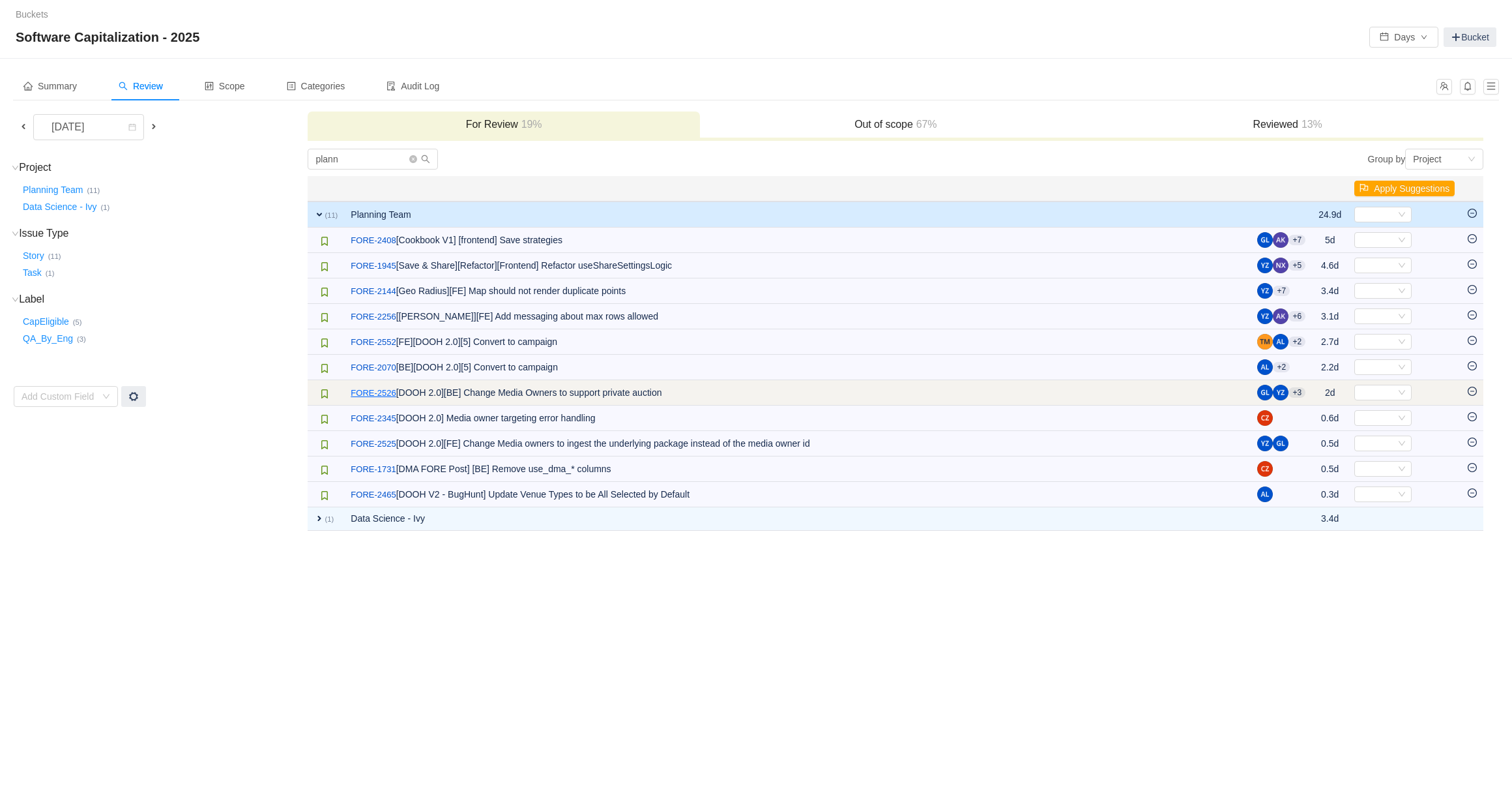
click at [379, 396] on link "FORE-2526" at bounding box center [373, 393] width 45 height 13
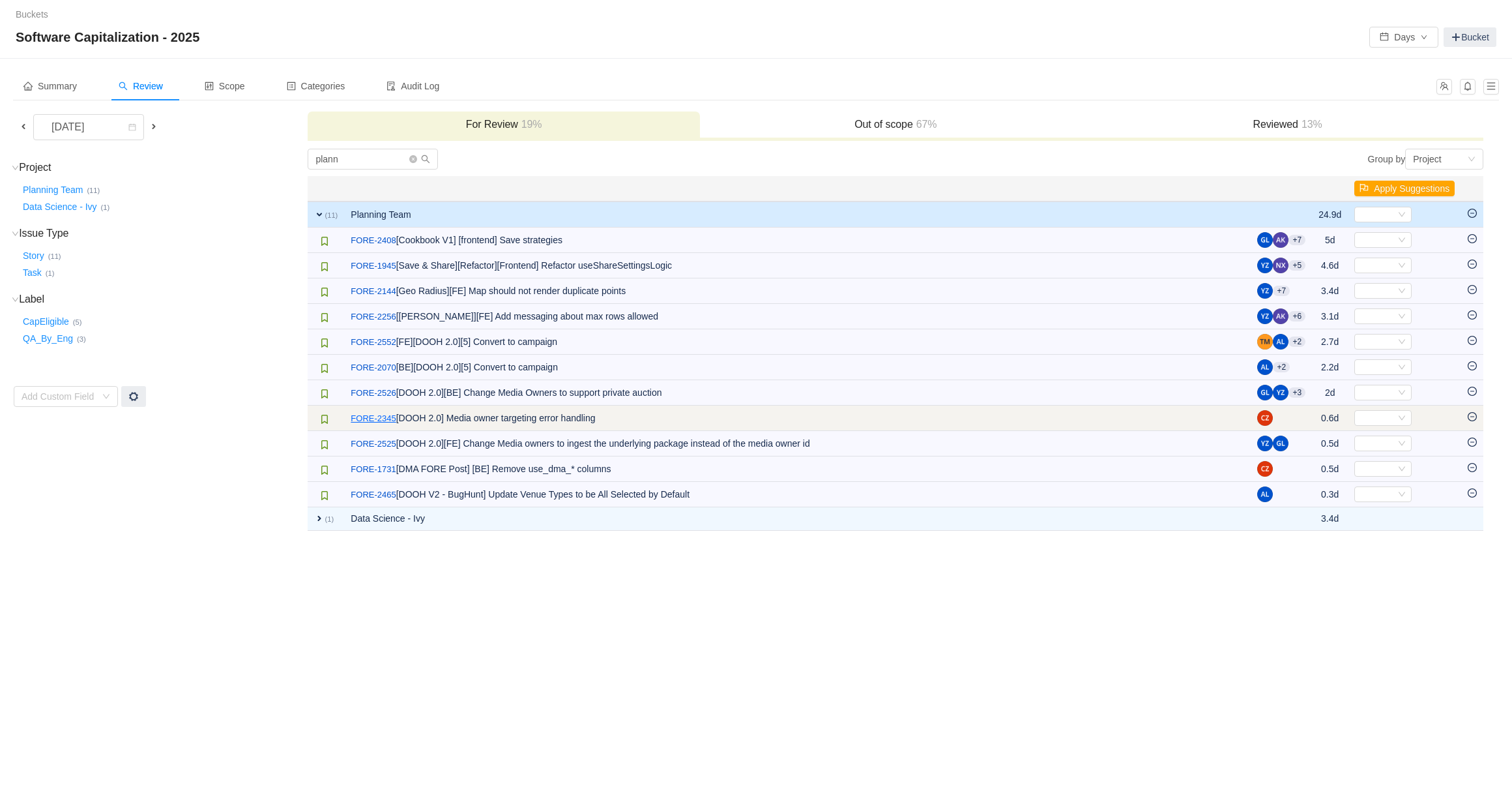
click at [382, 415] on link "FORE-2345" at bounding box center [373, 418] width 45 height 13
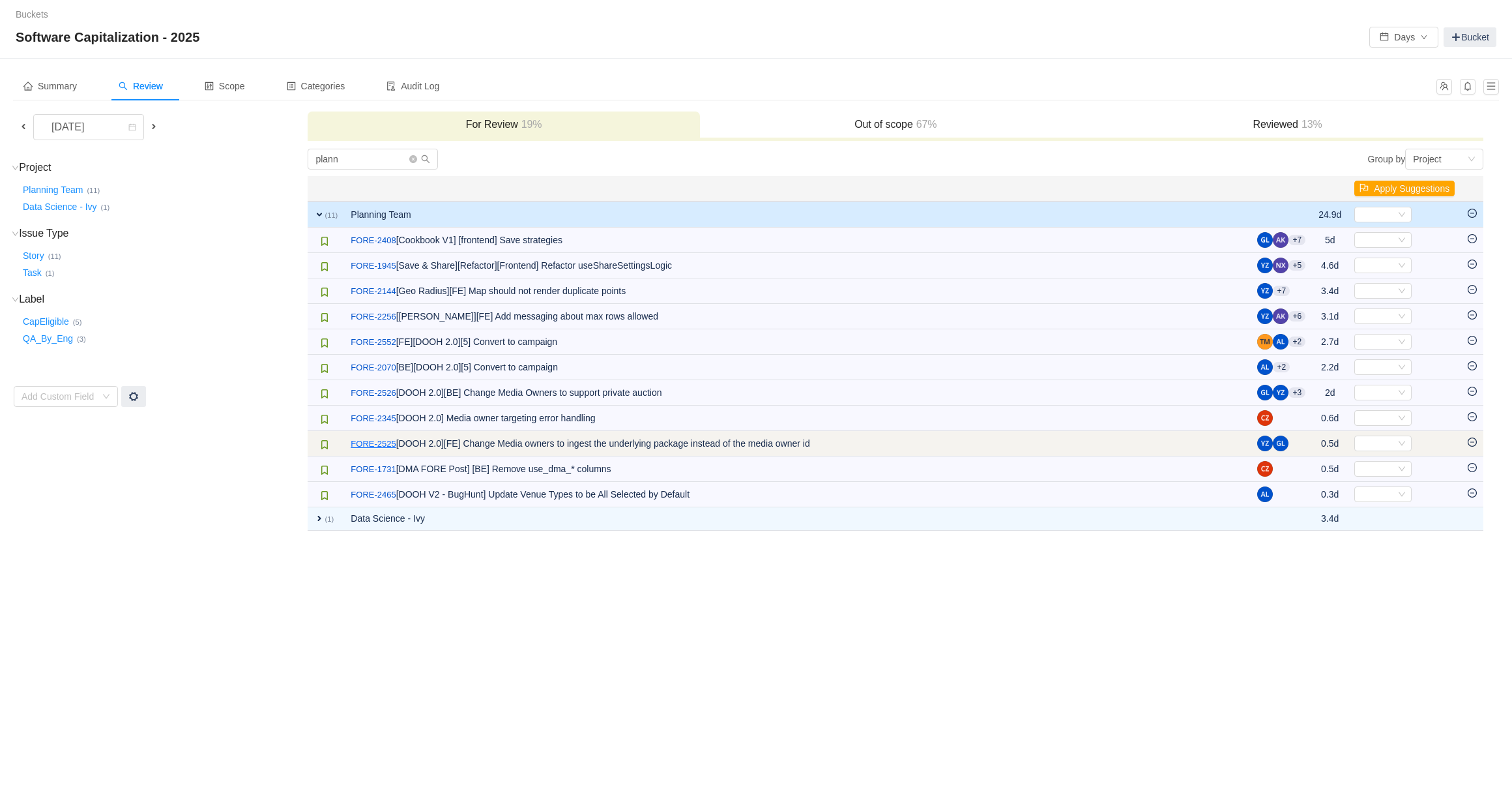
click at [374, 443] on link "FORE-2525" at bounding box center [373, 443] width 45 height 13
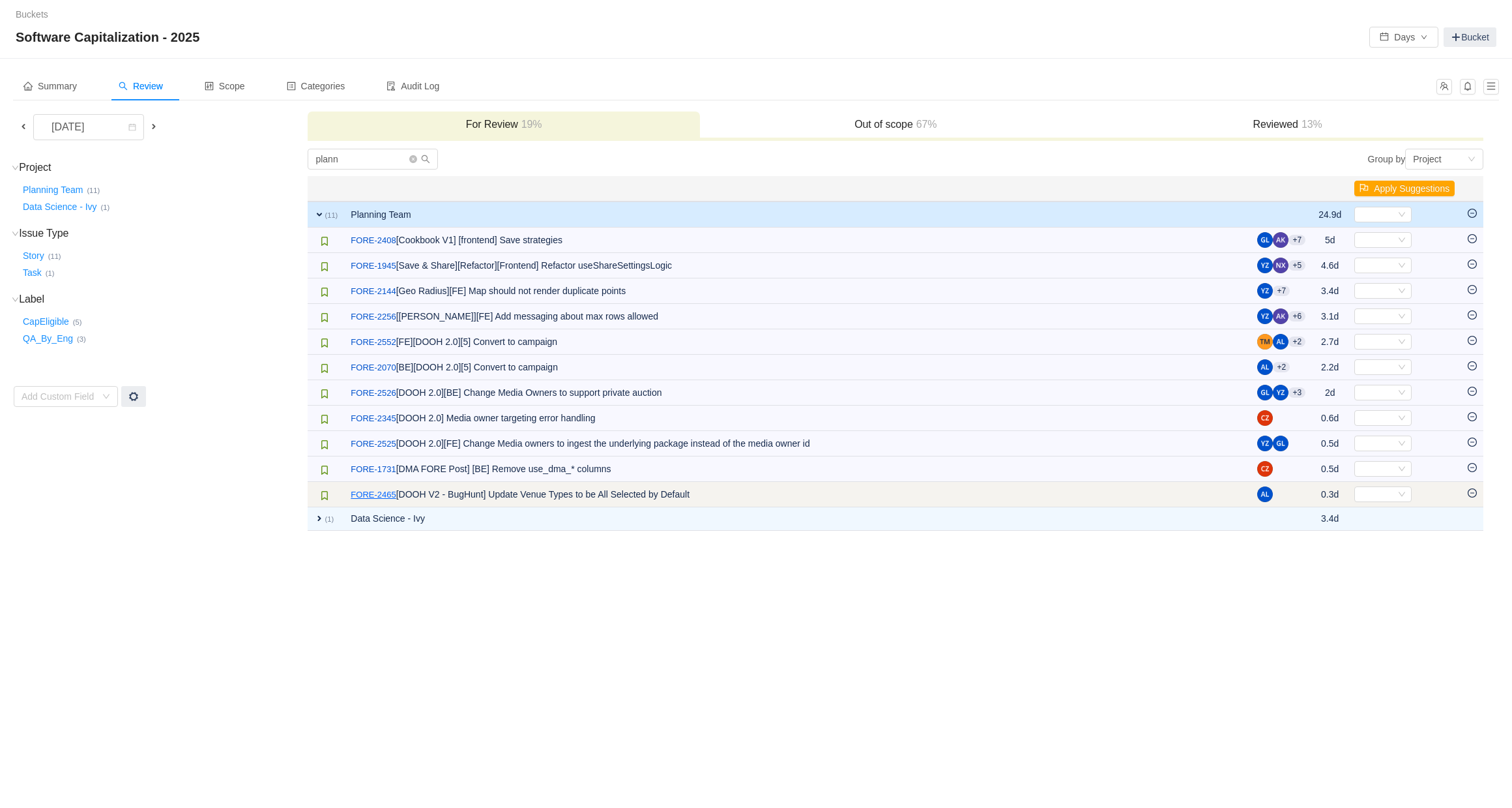
click at [373, 497] on link "FORE-2465" at bounding box center [373, 494] width 45 height 13
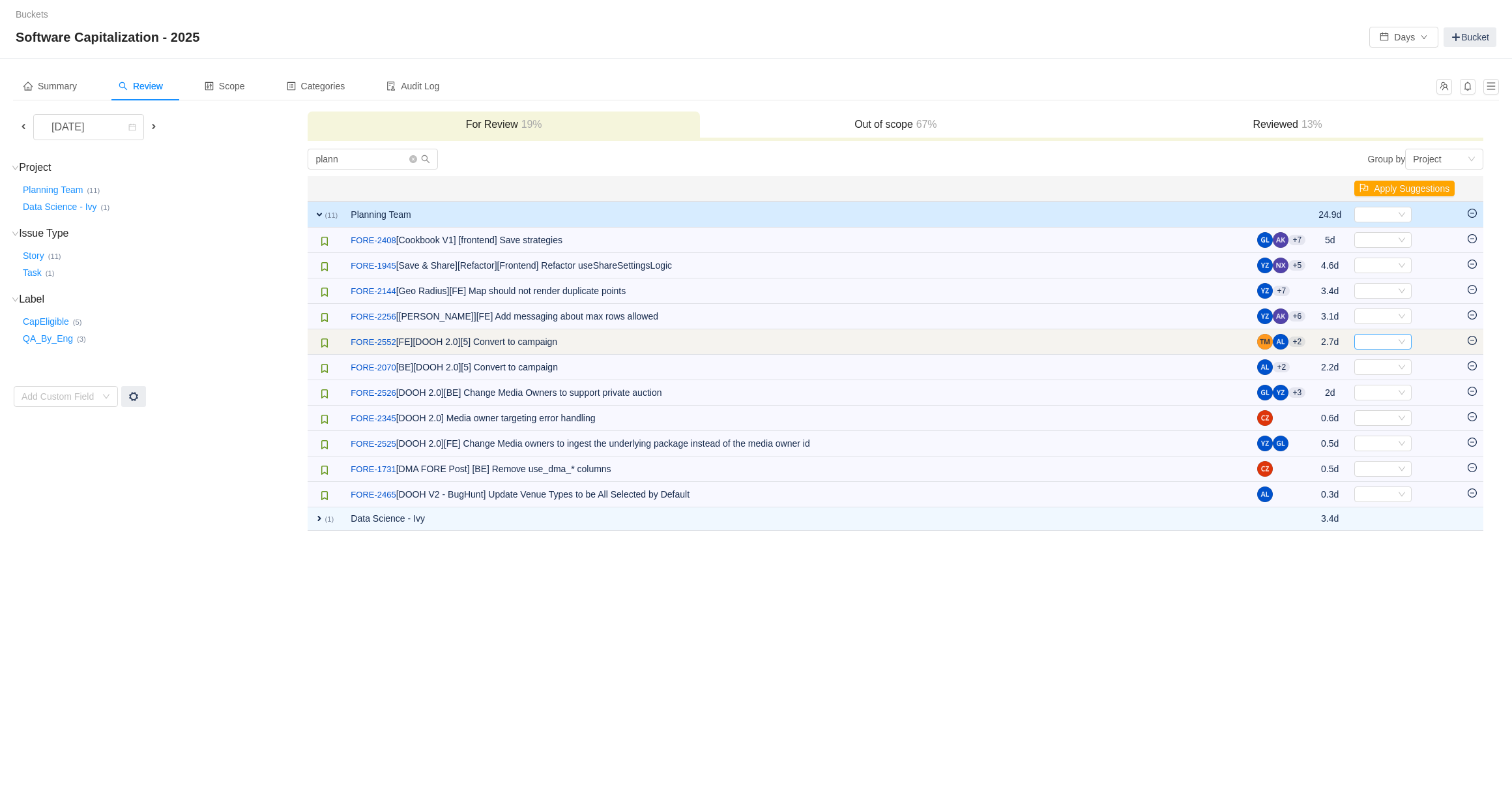
click at [1373, 338] on div "Select" at bounding box center [1377, 341] width 36 height 14
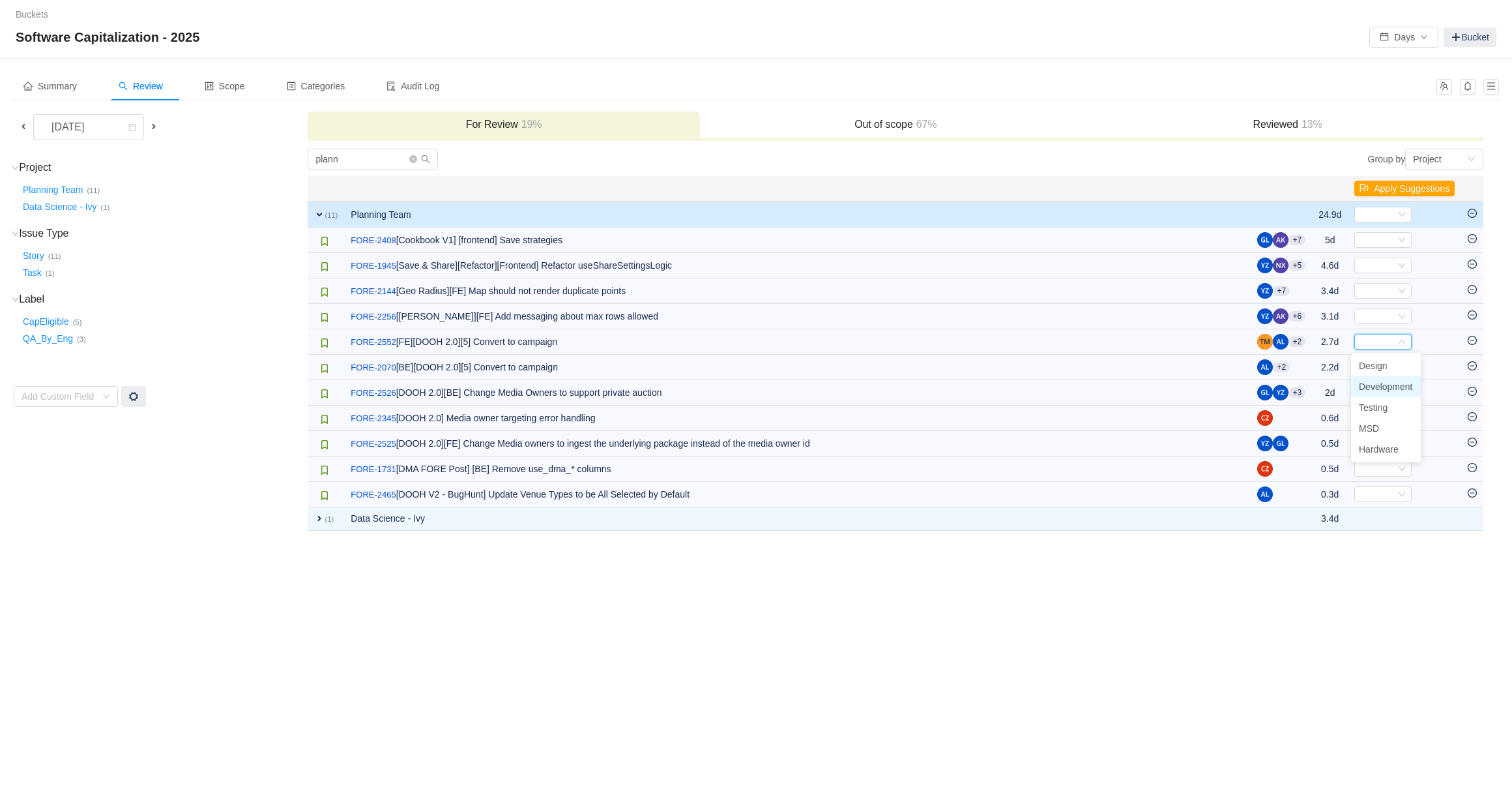
click at [1379, 383] on span "Development" at bounding box center [1386, 386] width 54 height 10
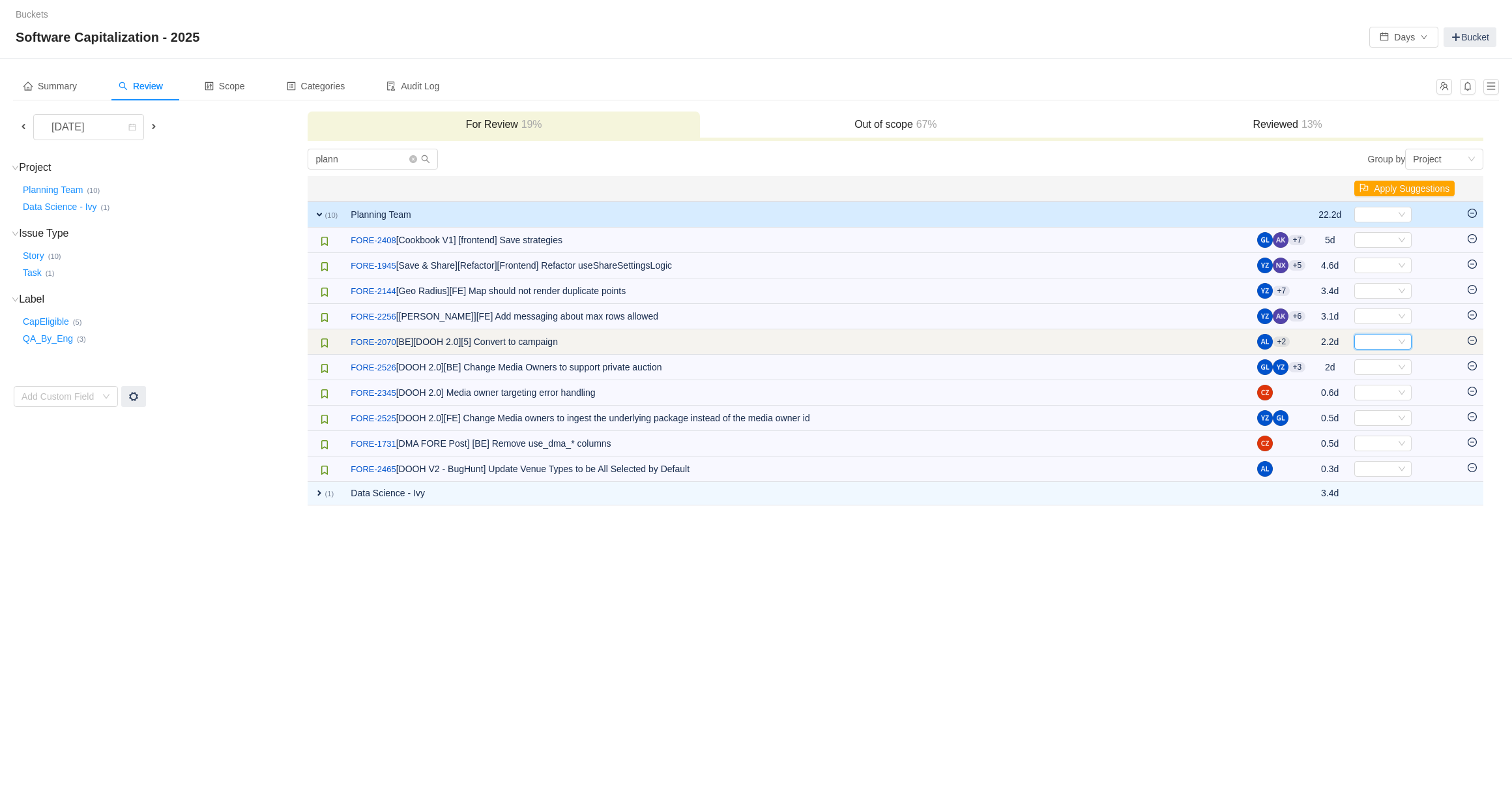
click at [1373, 342] on div "Select" at bounding box center [1377, 341] width 36 height 14
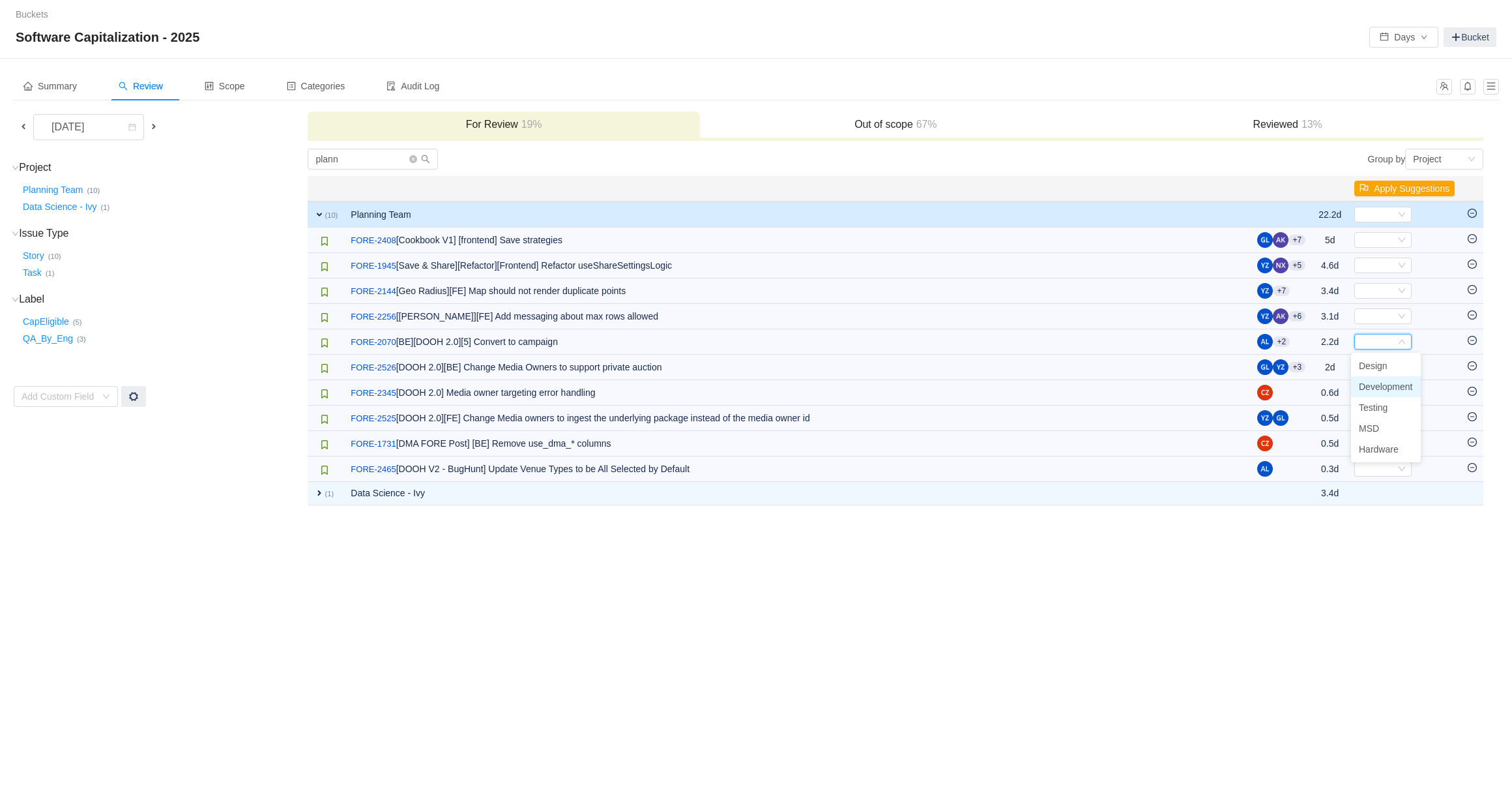
click at [1387, 384] on span "Development" at bounding box center [1386, 386] width 54 height 10
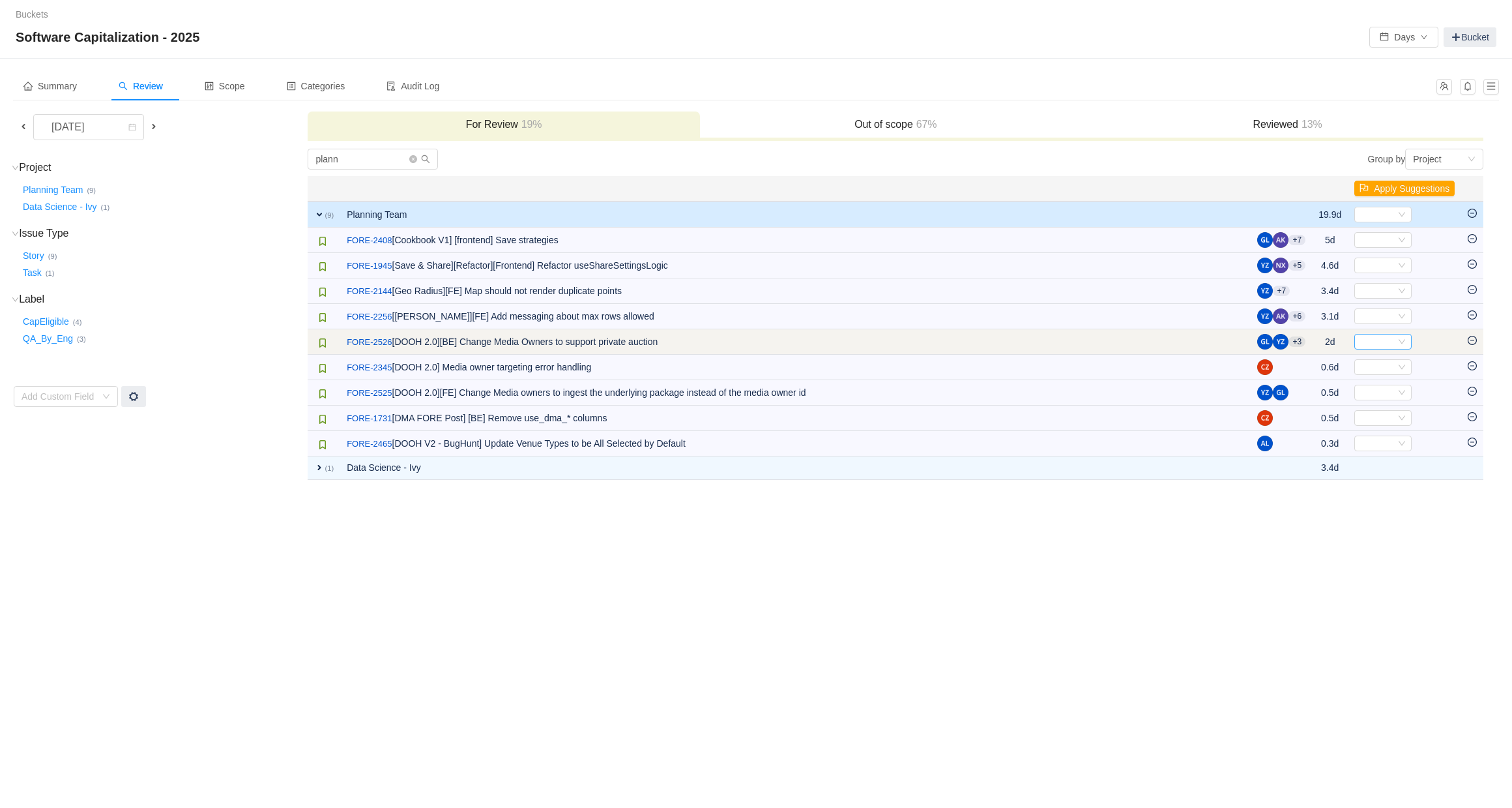
click at [1382, 343] on div "Select" at bounding box center [1377, 341] width 36 height 14
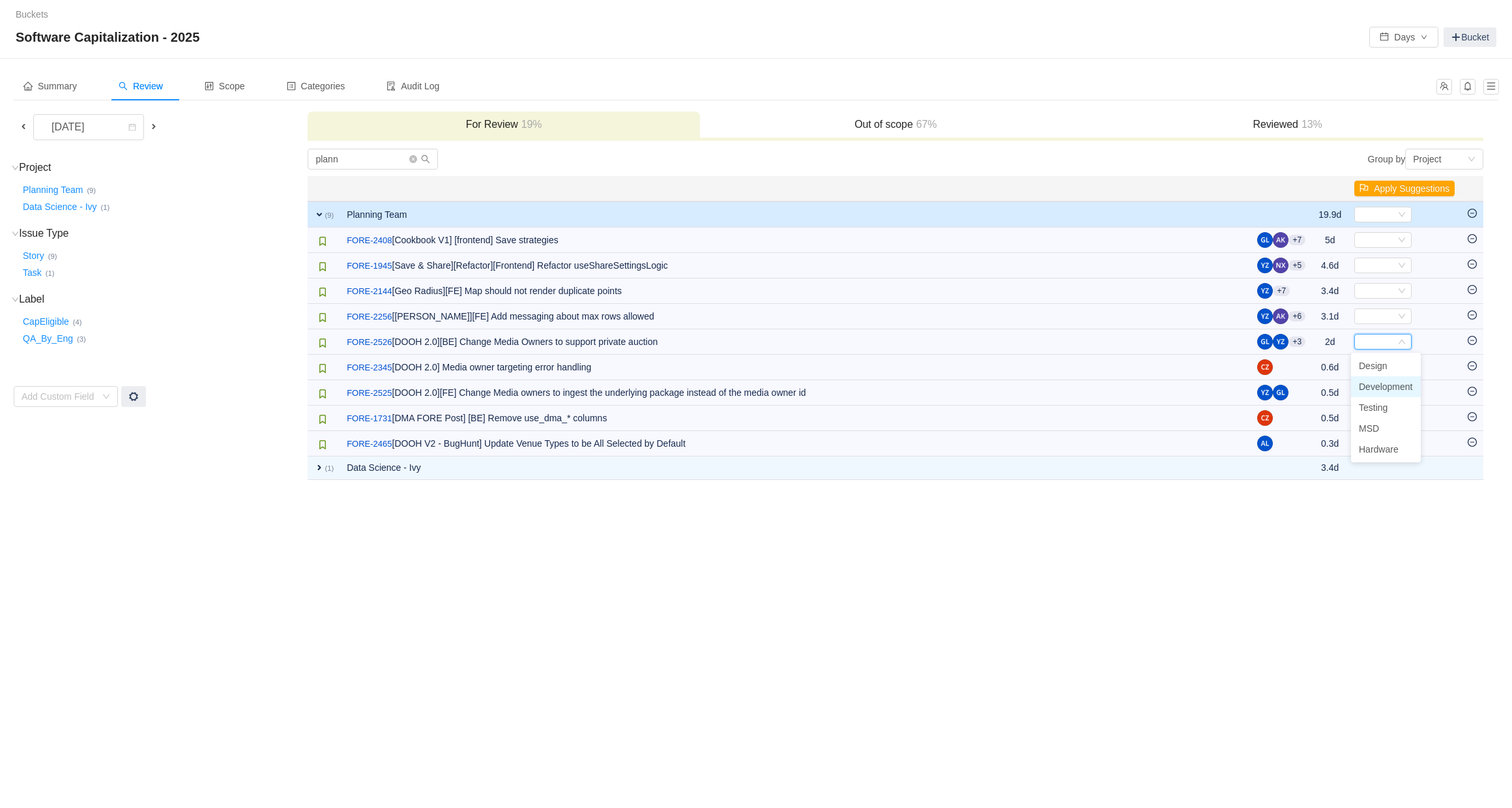
click at [1379, 382] on span "Development" at bounding box center [1386, 386] width 54 height 10
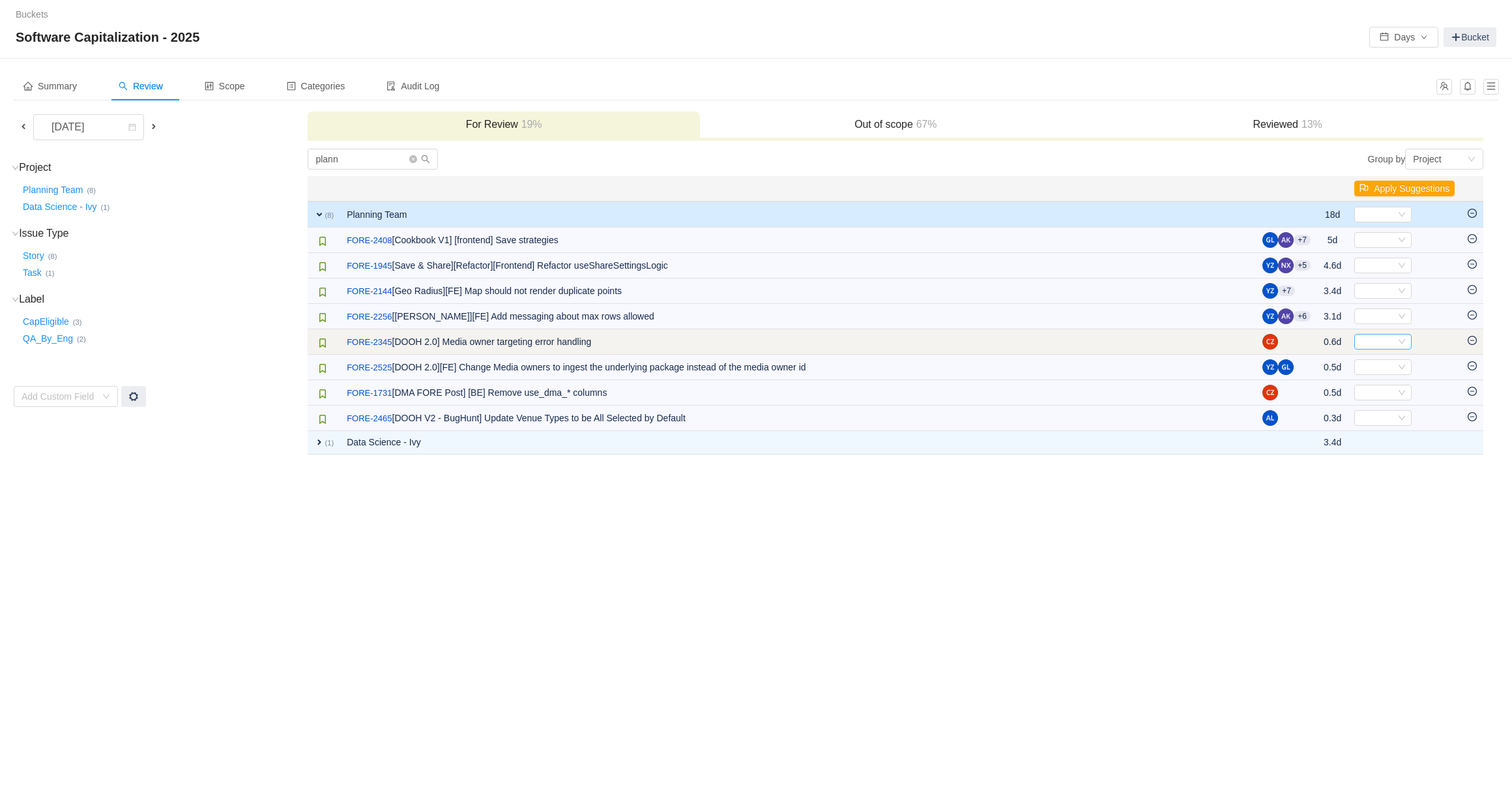
click at [1371, 347] on div "Select" at bounding box center [1377, 341] width 36 height 14
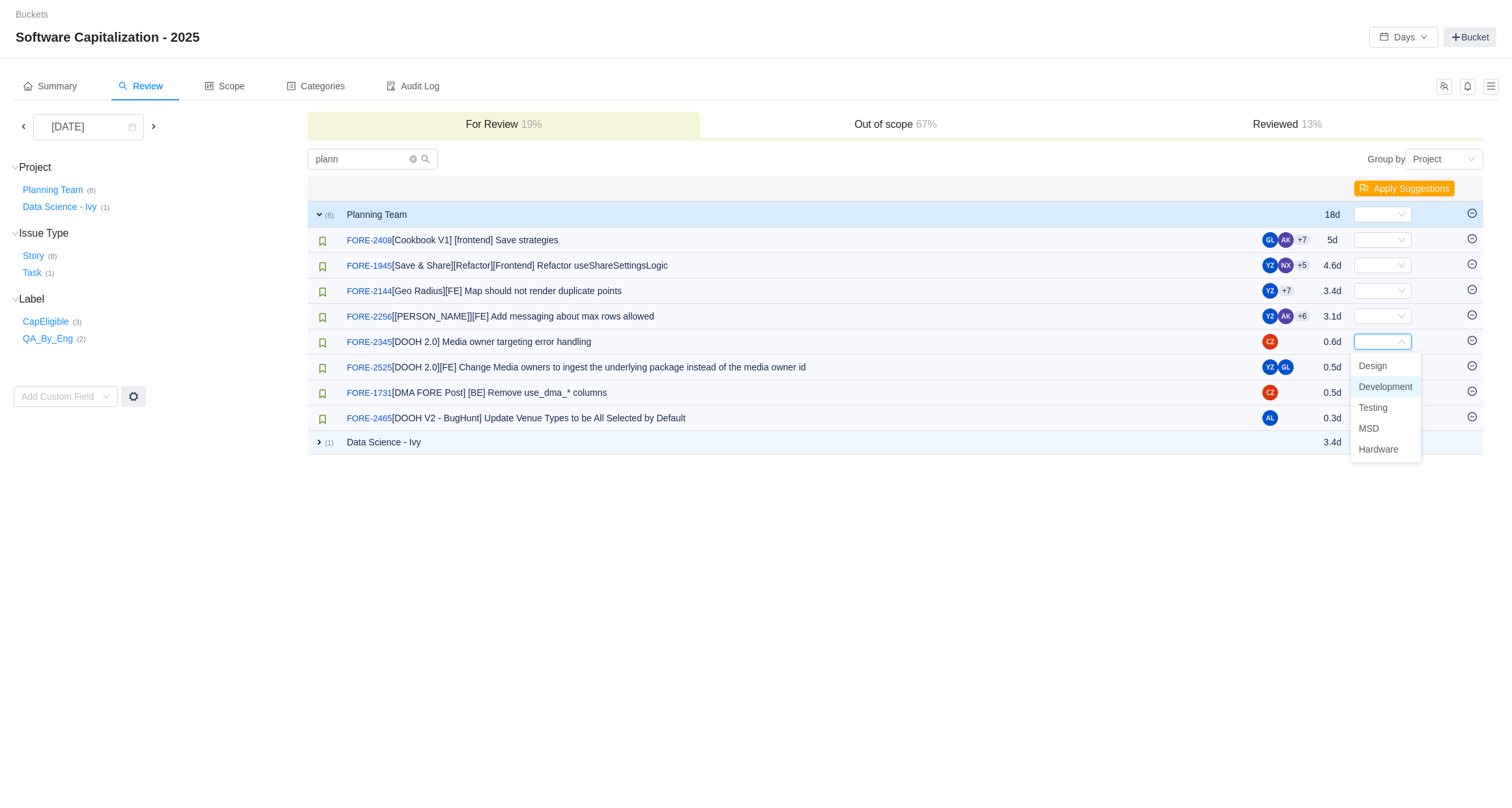
click at [1385, 382] on span "Development" at bounding box center [1386, 386] width 54 height 10
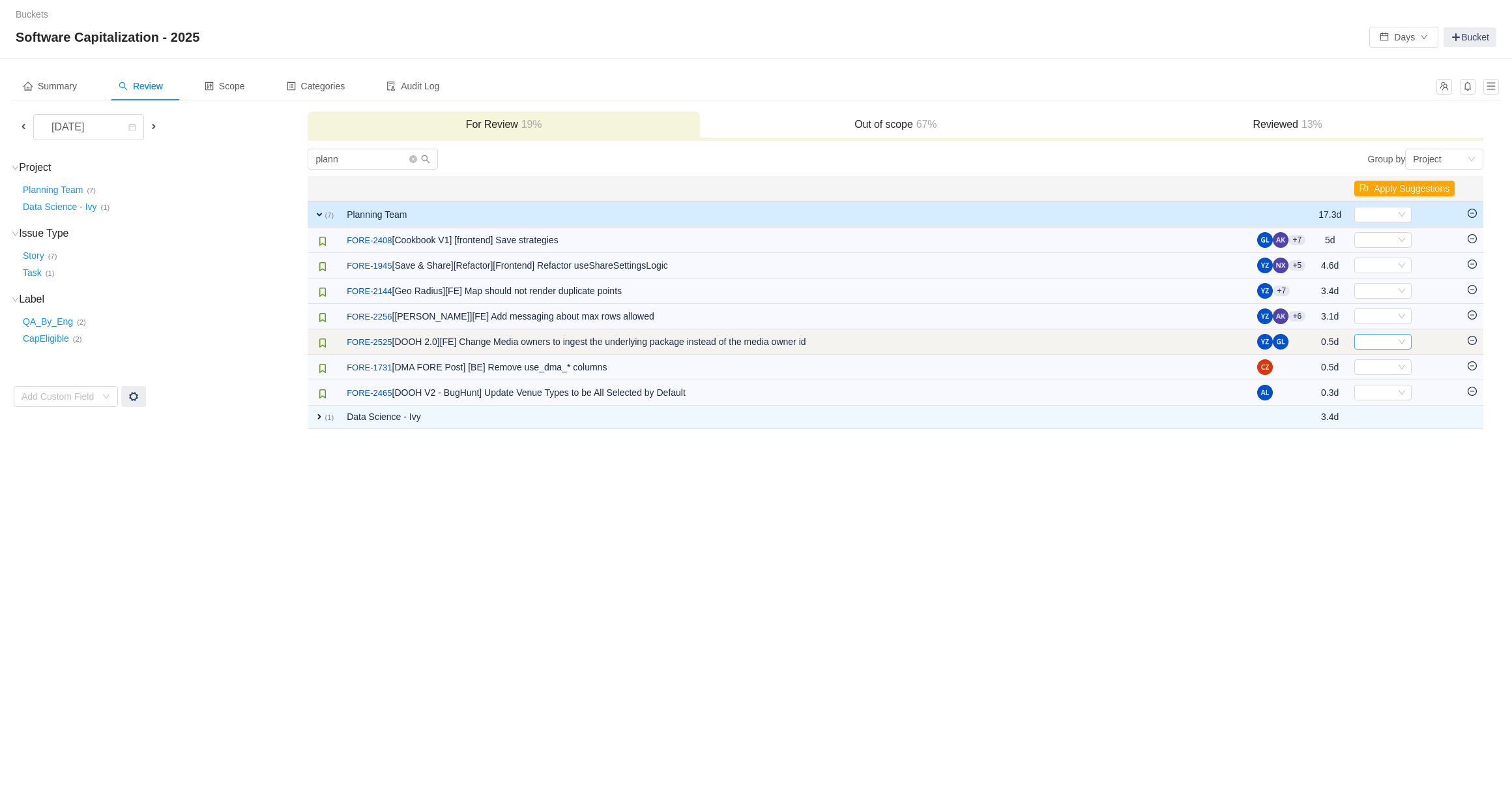
click at [1374, 345] on div "Select" at bounding box center [1377, 341] width 36 height 14
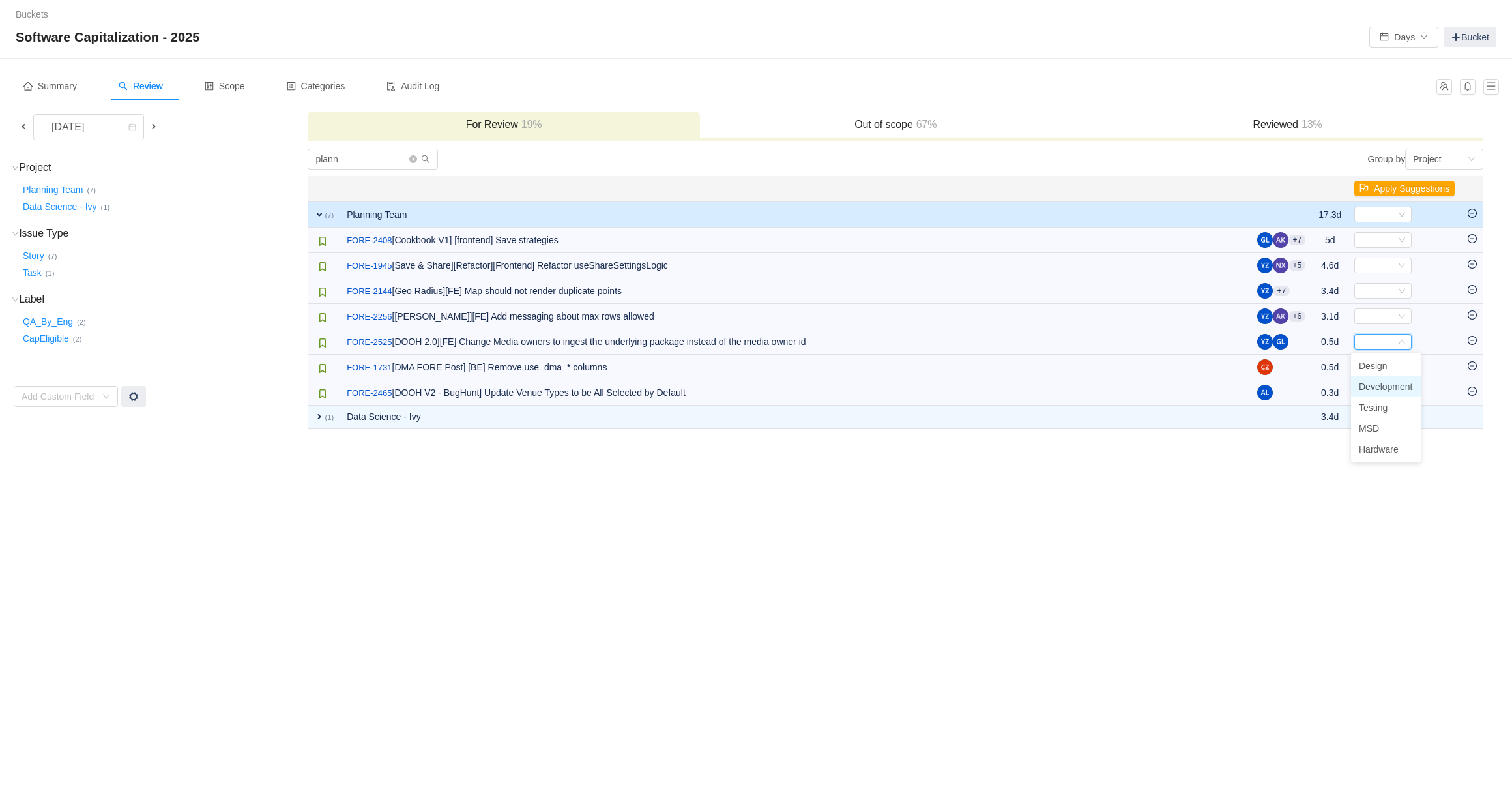
click at [1385, 386] on span "Development" at bounding box center [1386, 386] width 54 height 10
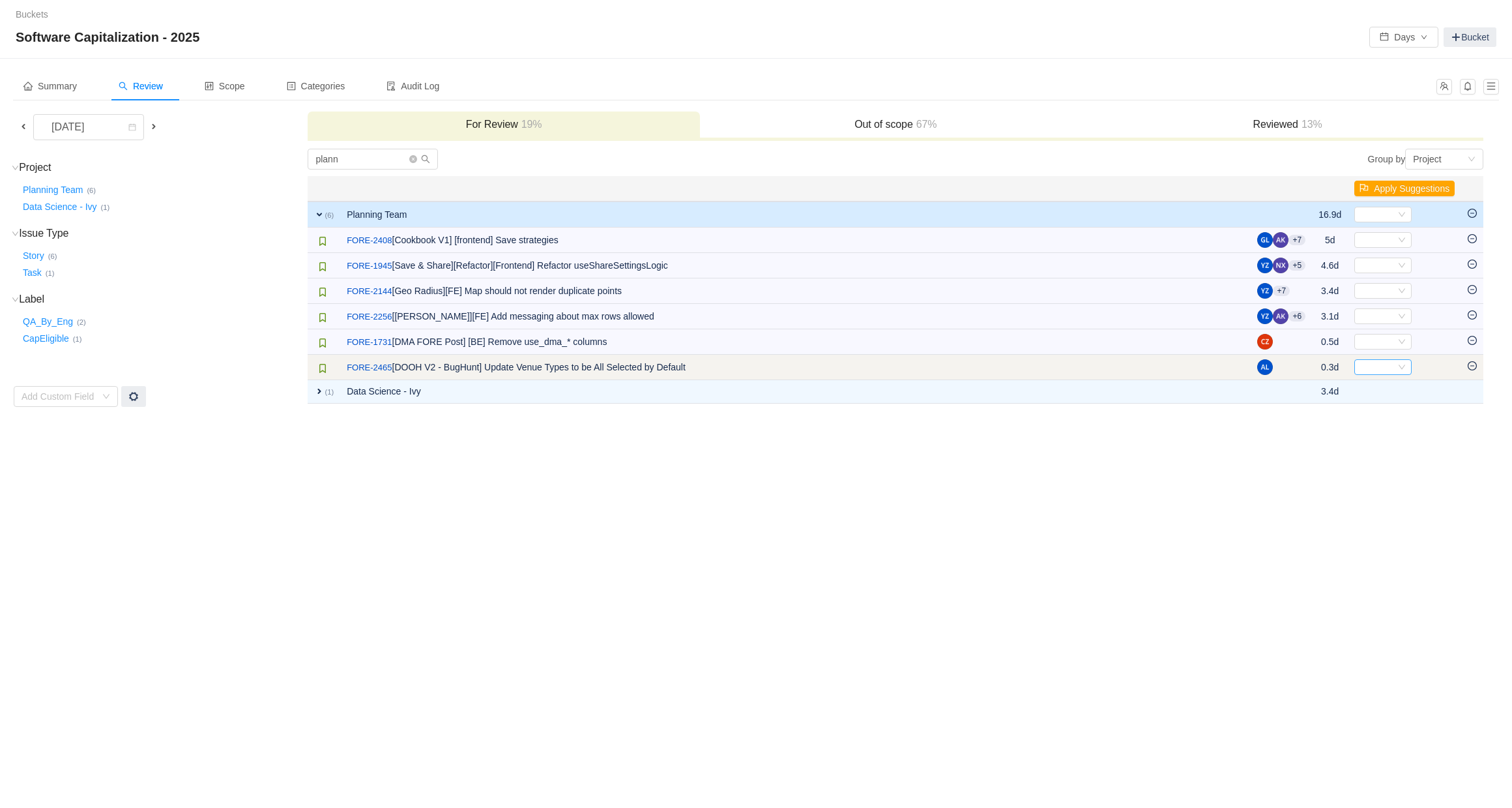
click at [1370, 369] on div "Select" at bounding box center [1377, 367] width 36 height 14
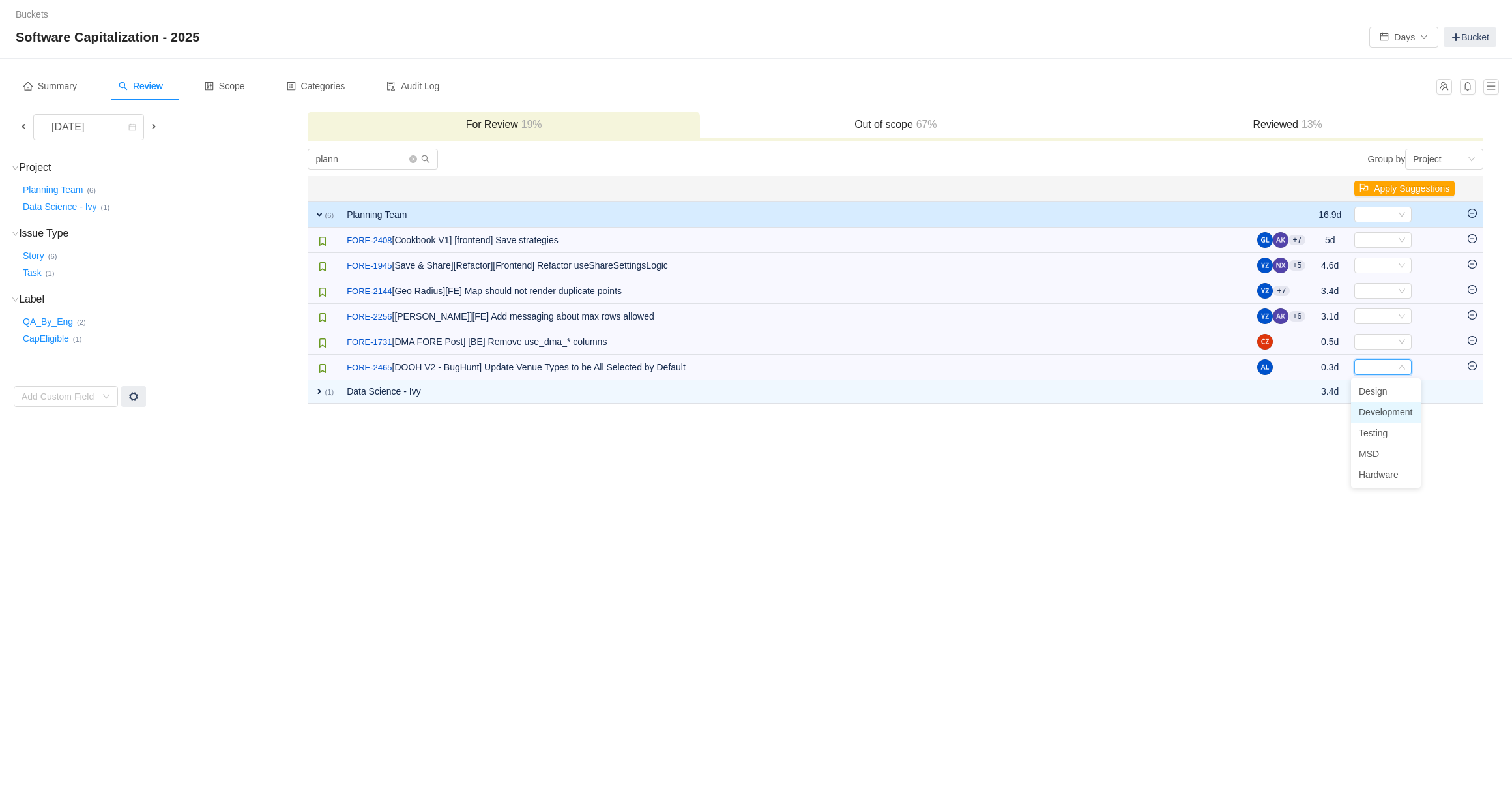
click at [1371, 405] on li "Development" at bounding box center [1386, 412] width 70 height 21
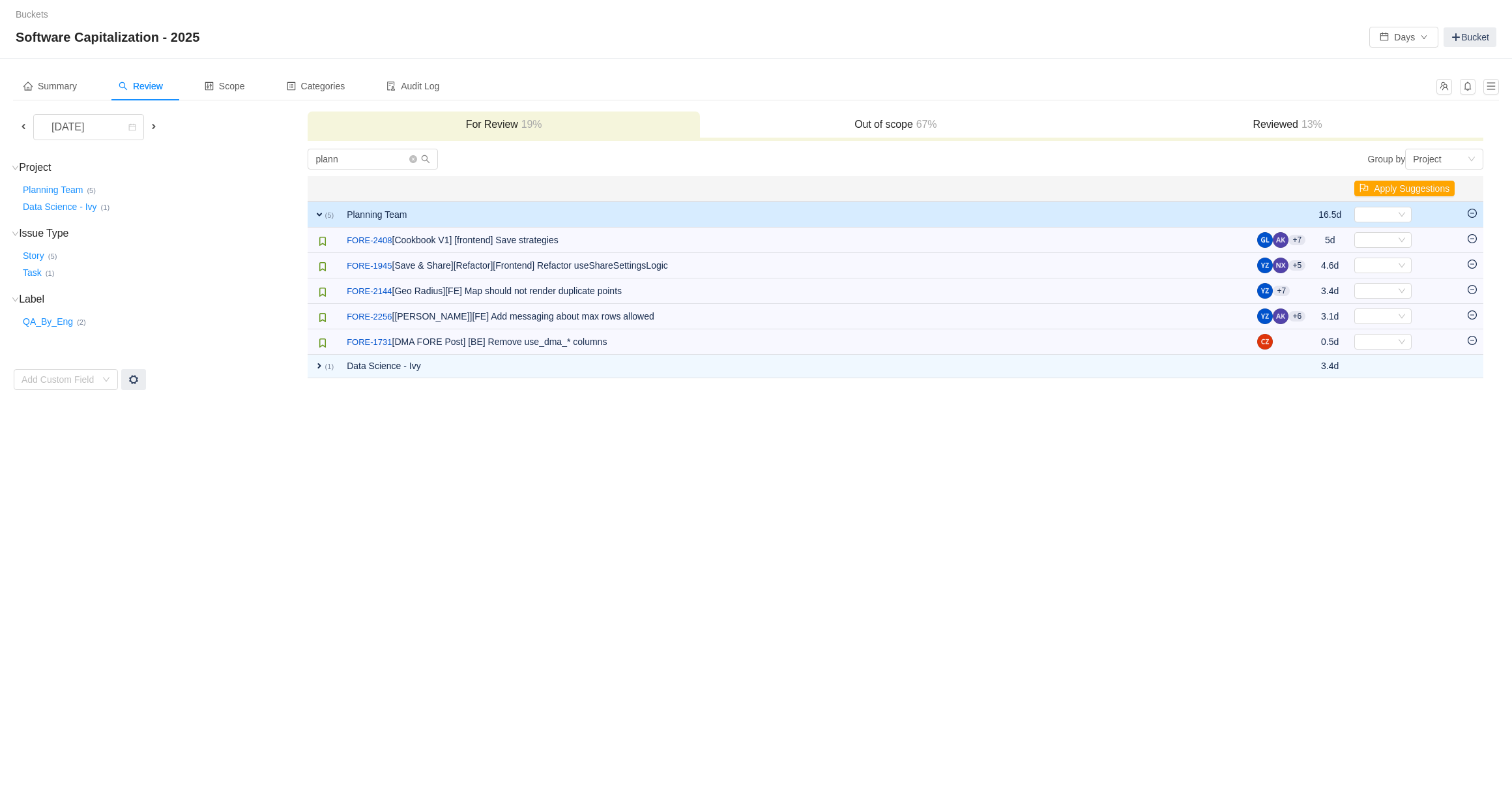
click at [1468, 213] on icon "icon: minus-circle" at bounding box center [1472, 213] width 9 height 9
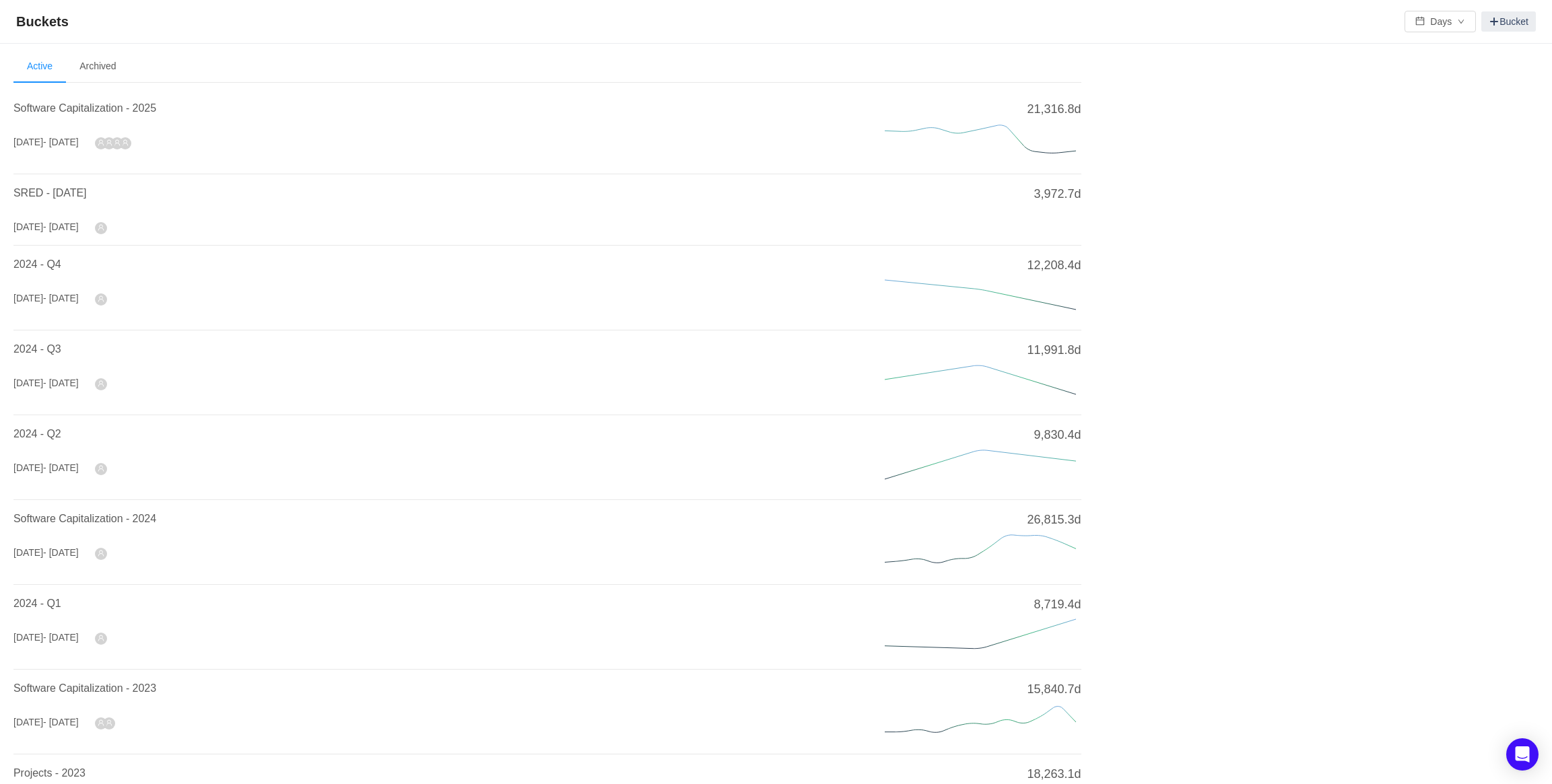
click at [72, 105] on span "Software Capitalization - 2025" at bounding box center [84, 108] width 143 height 11
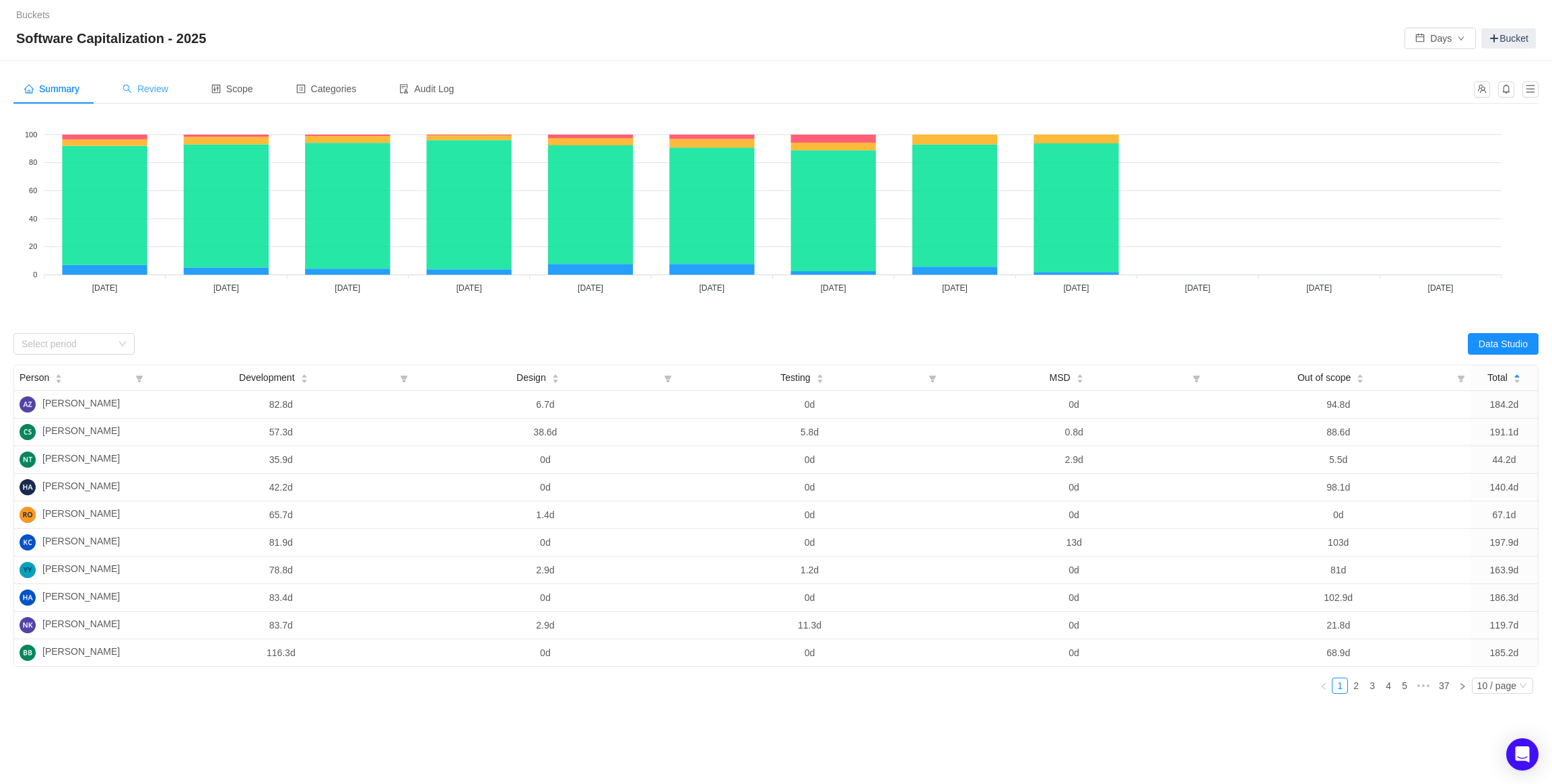
click at [147, 84] on span "Review" at bounding box center [145, 89] width 46 height 11
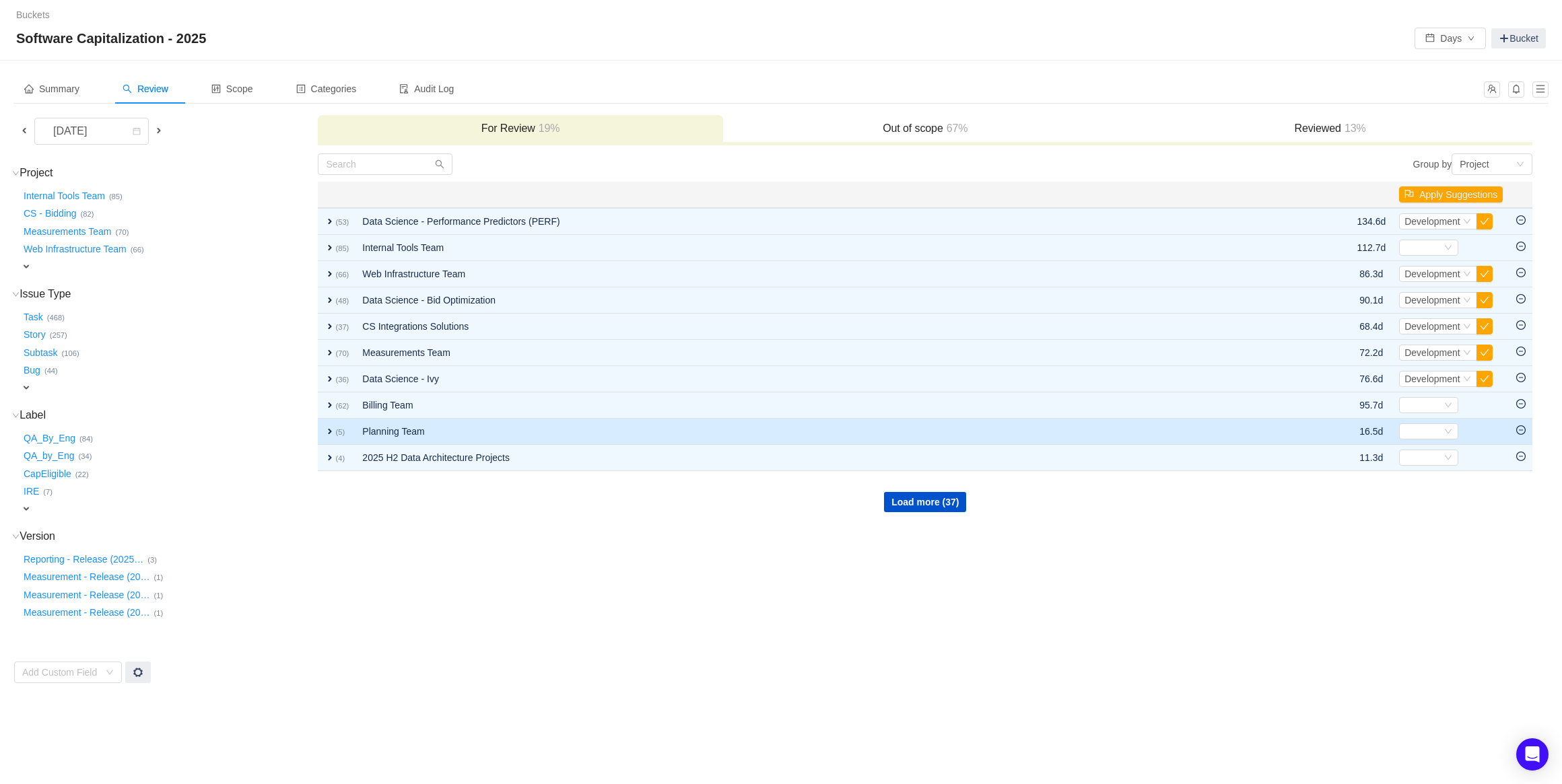
click at [483, 428] on td "Planning Team" at bounding box center [822, 432] width 935 height 26
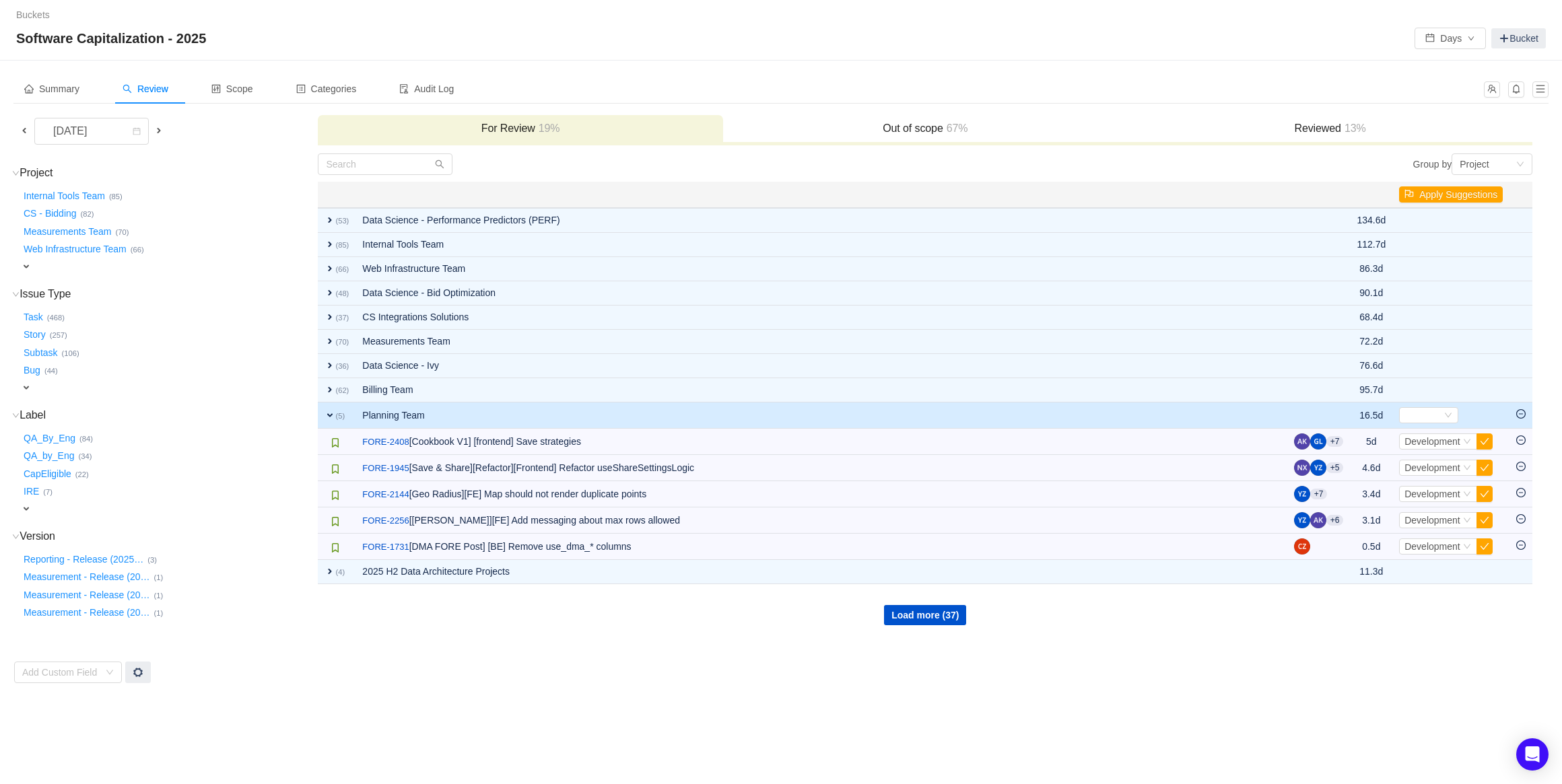
click at [1286, 145] on td "For Review 19% Out of scope 67% Reviewed 13%" at bounding box center [925, 133] width 1216 height 38
click at [1298, 130] on h3 "Reviewed 13%" at bounding box center [1330, 128] width 391 height 13
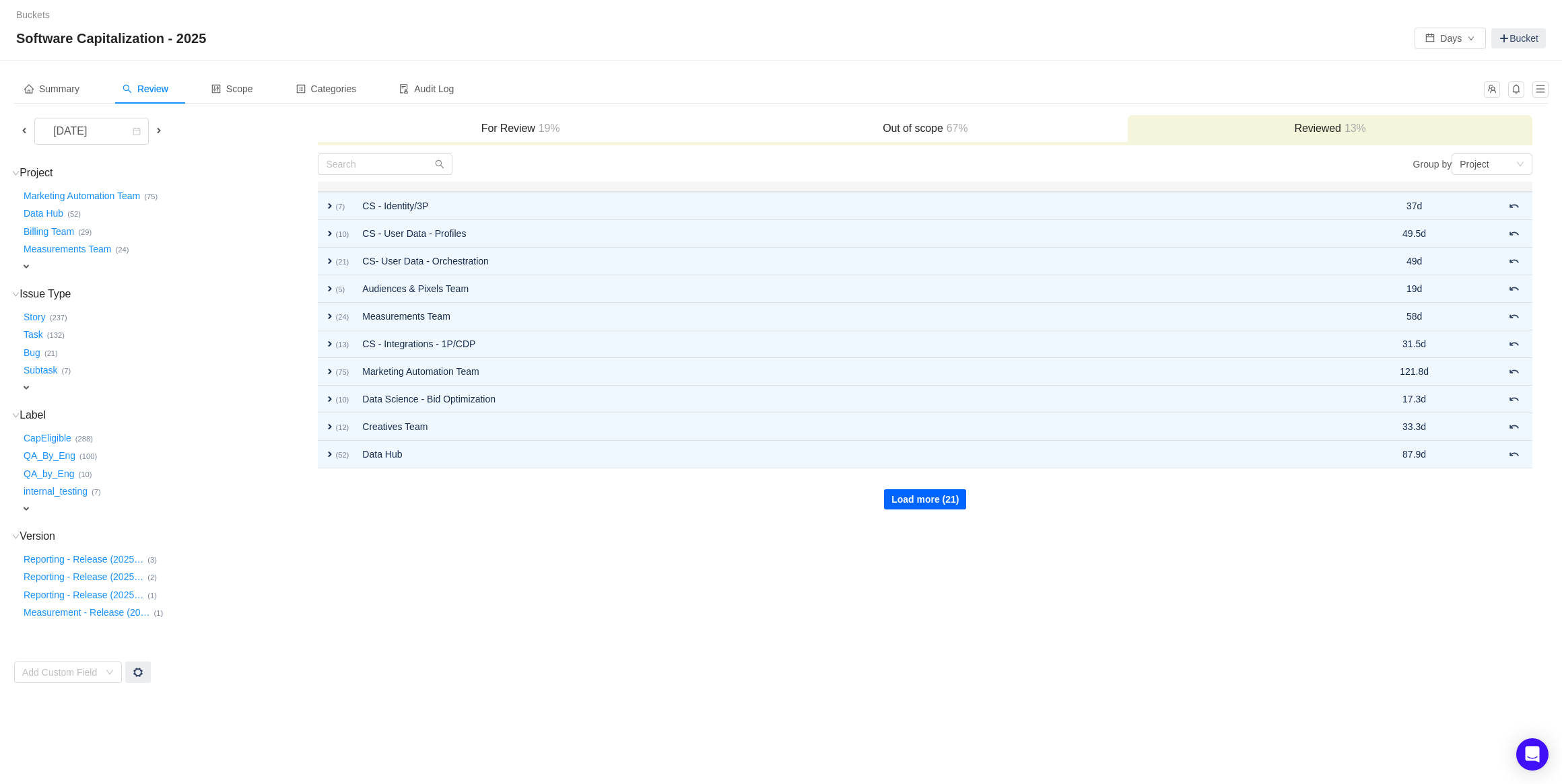
click at [961, 495] on button "Load more (21)" at bounding box center [925, 499] width 82 height 20
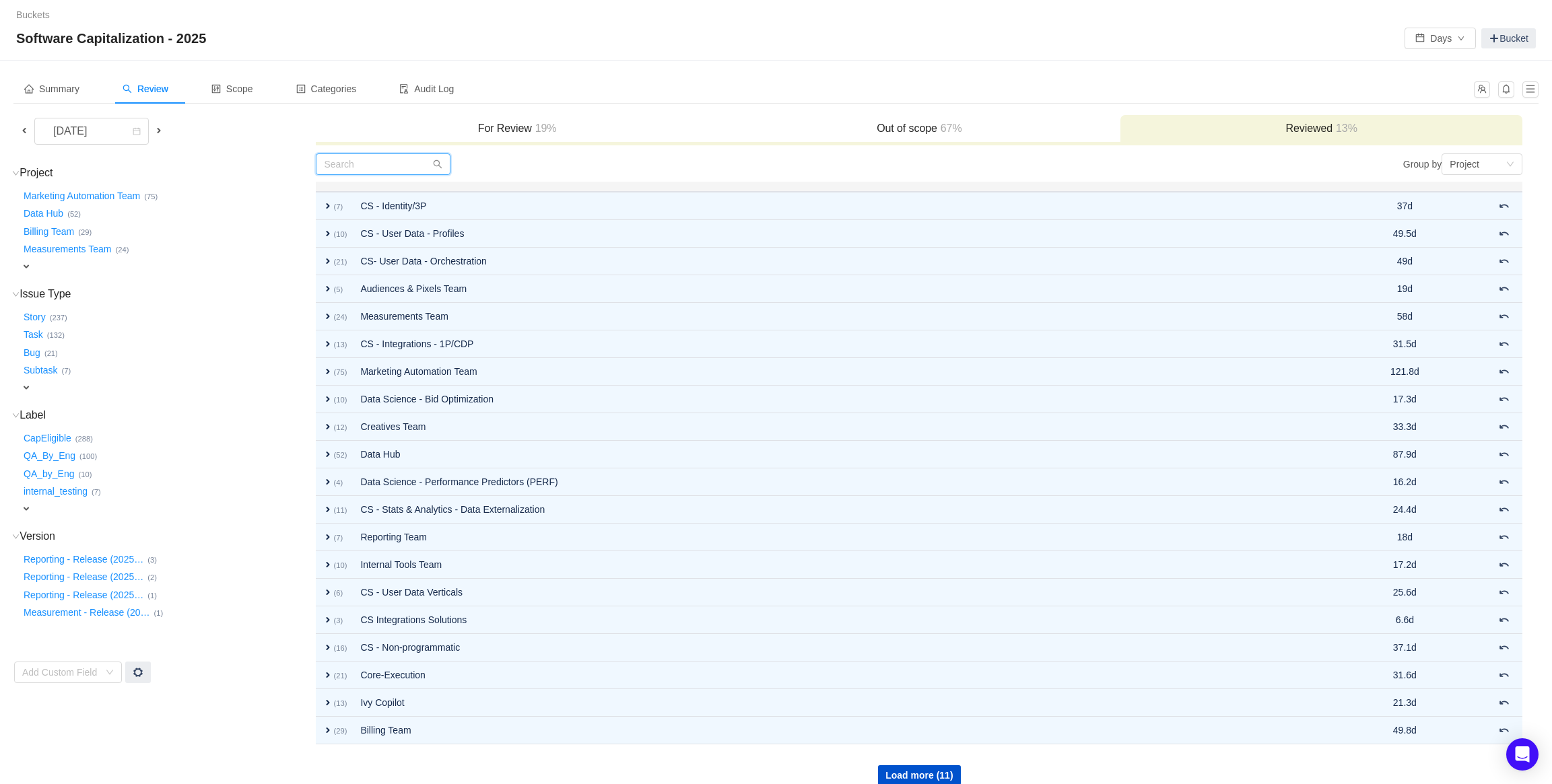
click at [402, 157] on input "text" at bounding box center [383, 164] width 135 height 21
click at [932, 773] on button "Load more (11)" at bounding box center [919, 775] width 82 height 20
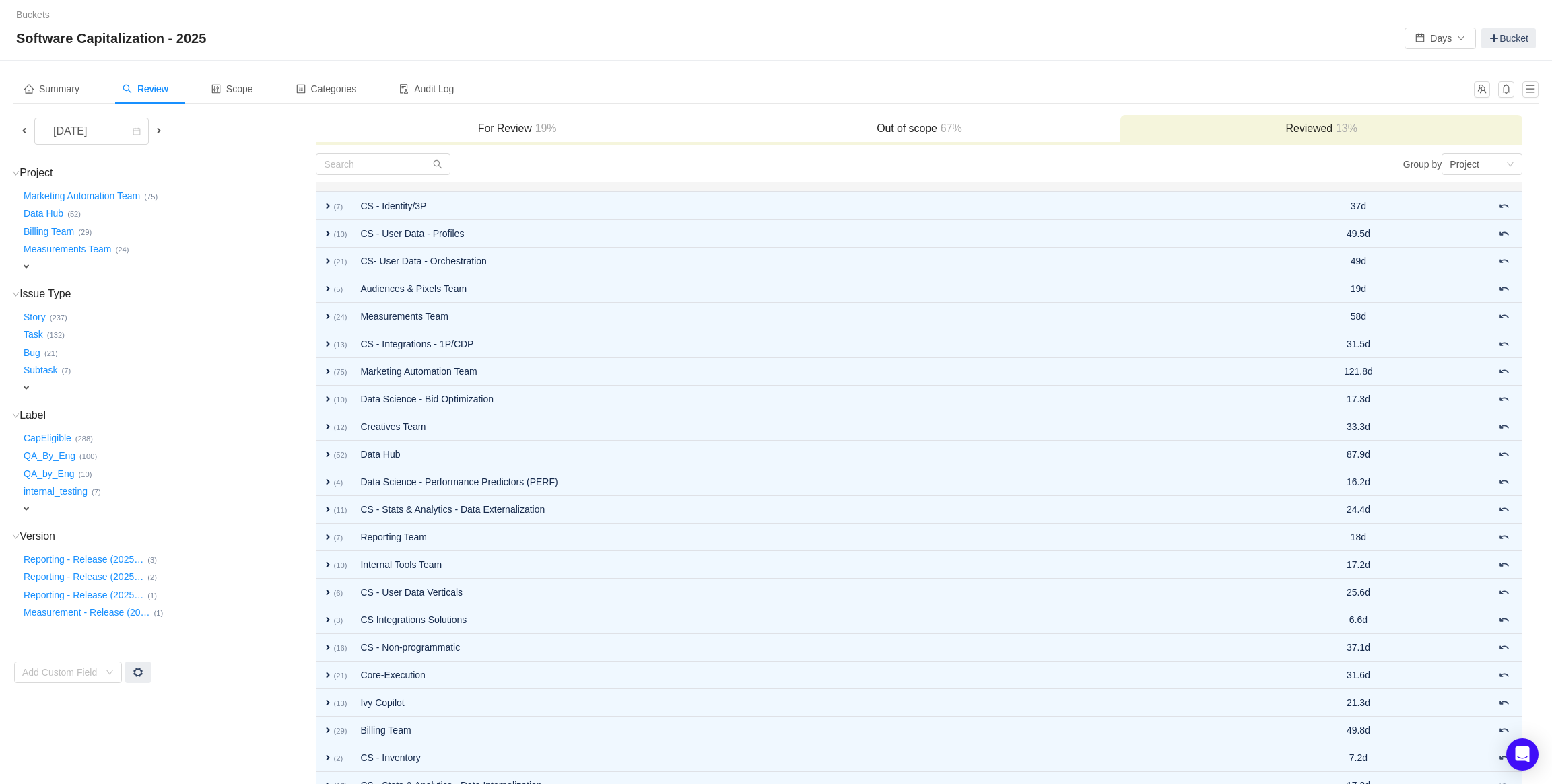
click at [554, 136] on div "For Review 19%" at bounding box center [516, 129] width 402 height 29
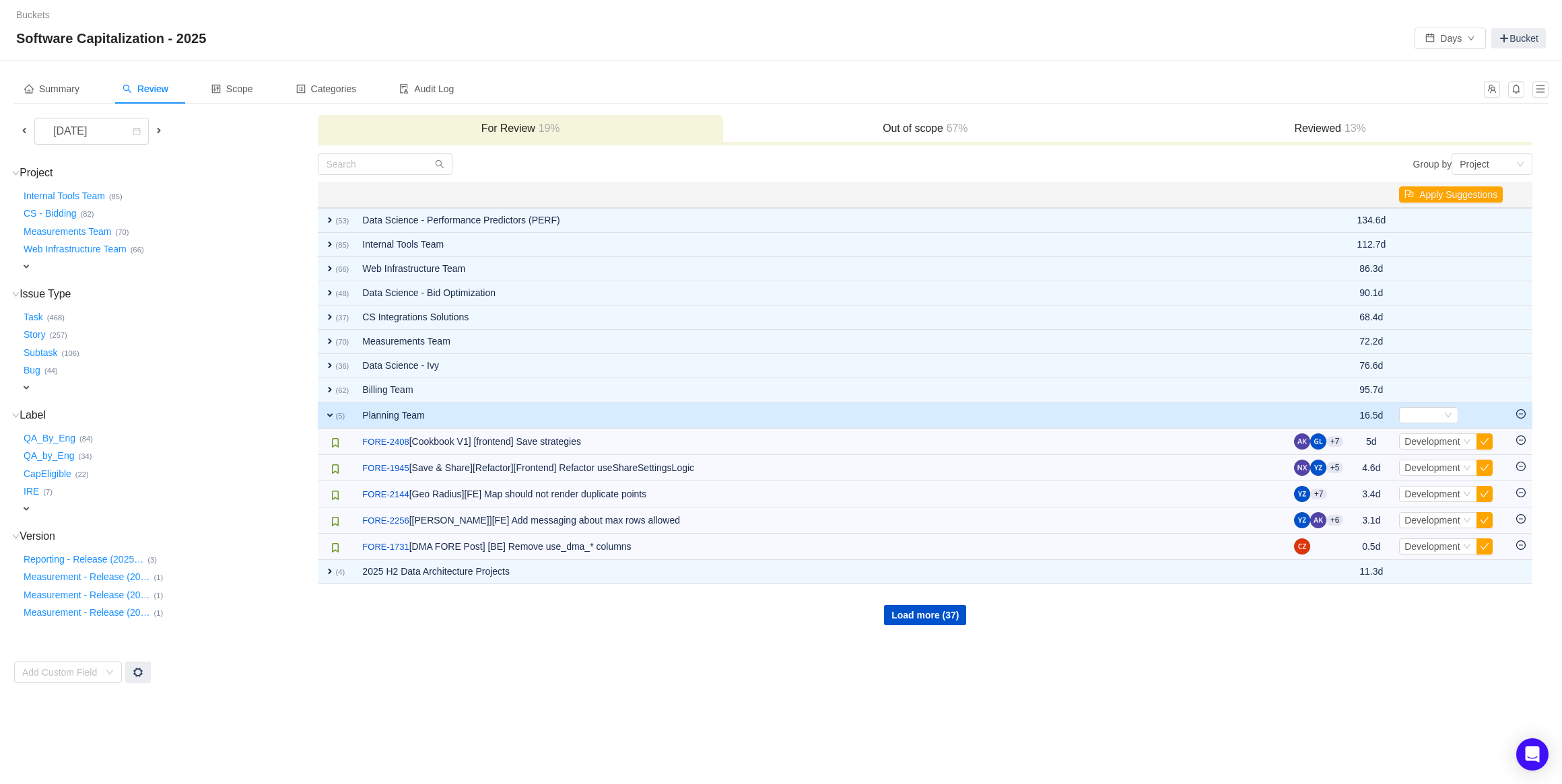
click at [1514, 410] on td at bounding box center [1521, 415] width 23 height 26
click at [1524, 410] on icon "icon: minus-circle" at bounding box center [1521, 413] width 9 height 9
